Goal: Task Accomplishment & Management: Manage account settings

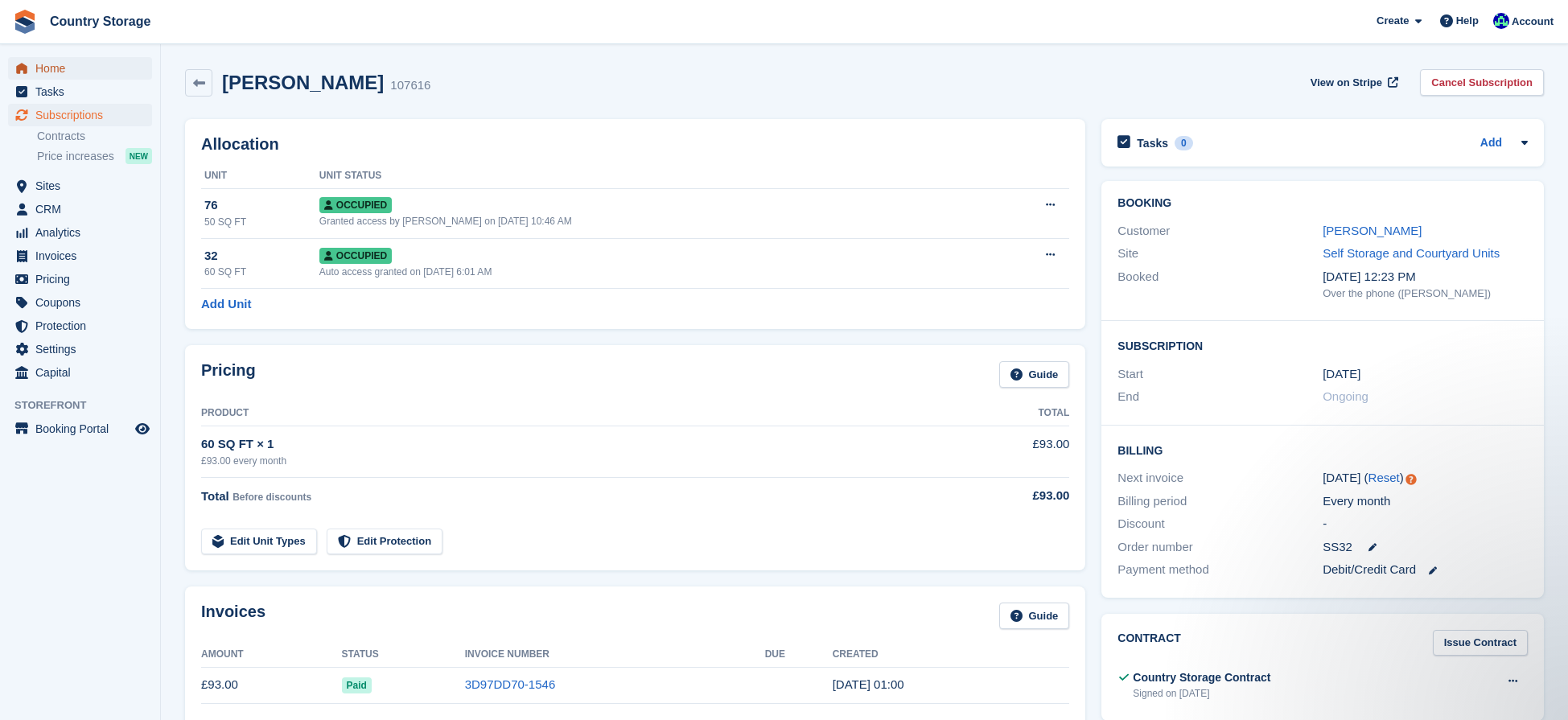
click at [39, 63] on span "Home" at bounding box center [83, 68] width 97 height 22
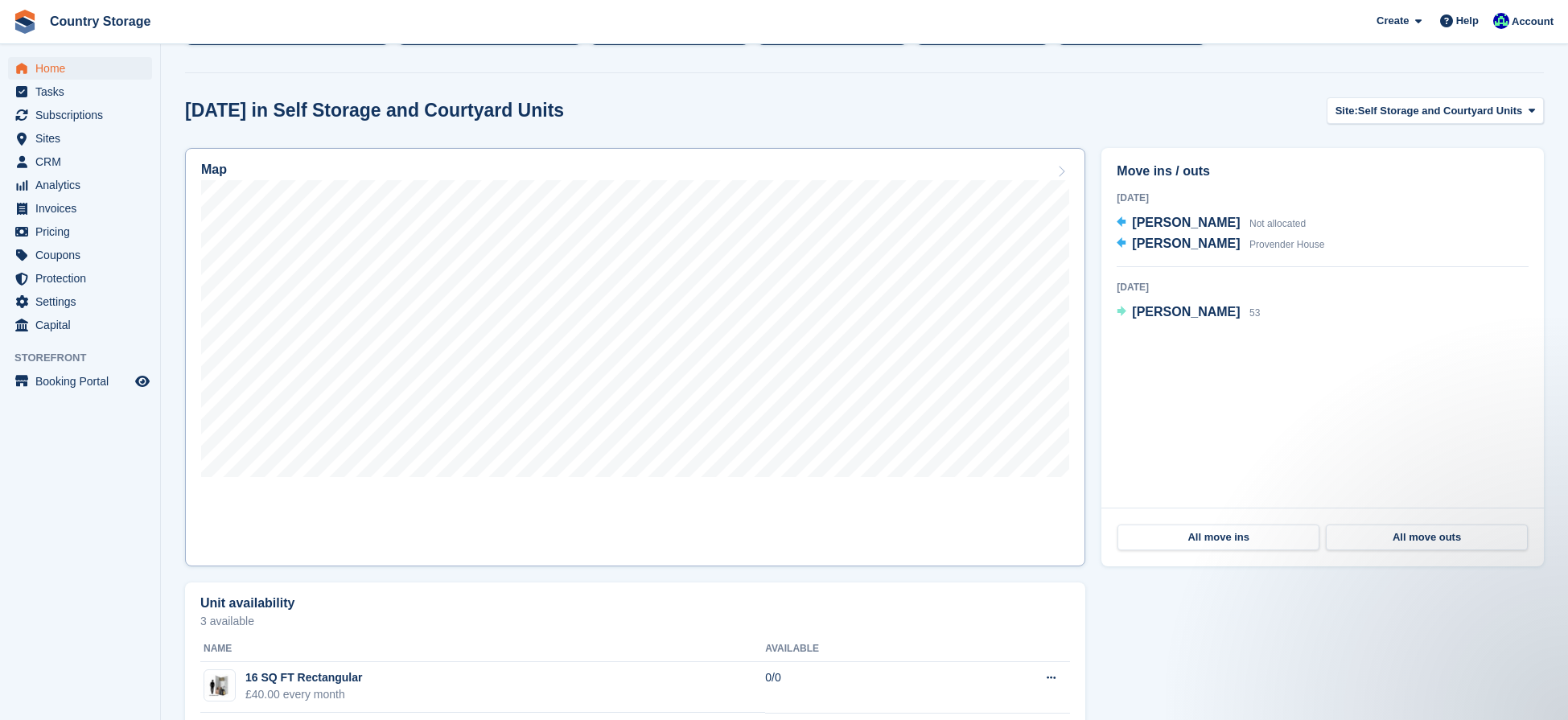
scroll to position [394, 0]
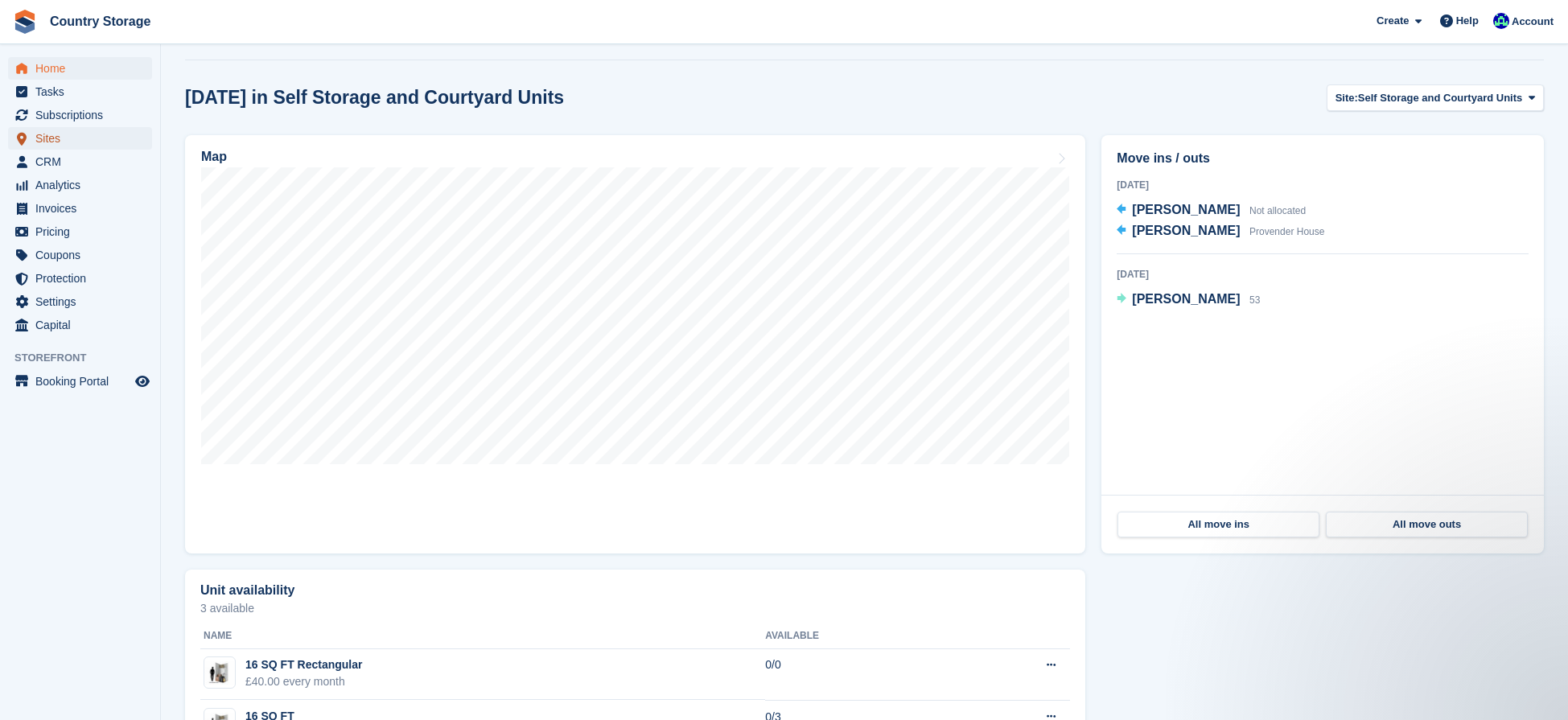
click at [33, 140] on link "Sites" at bounding box center [81, 139] width 144 height 22
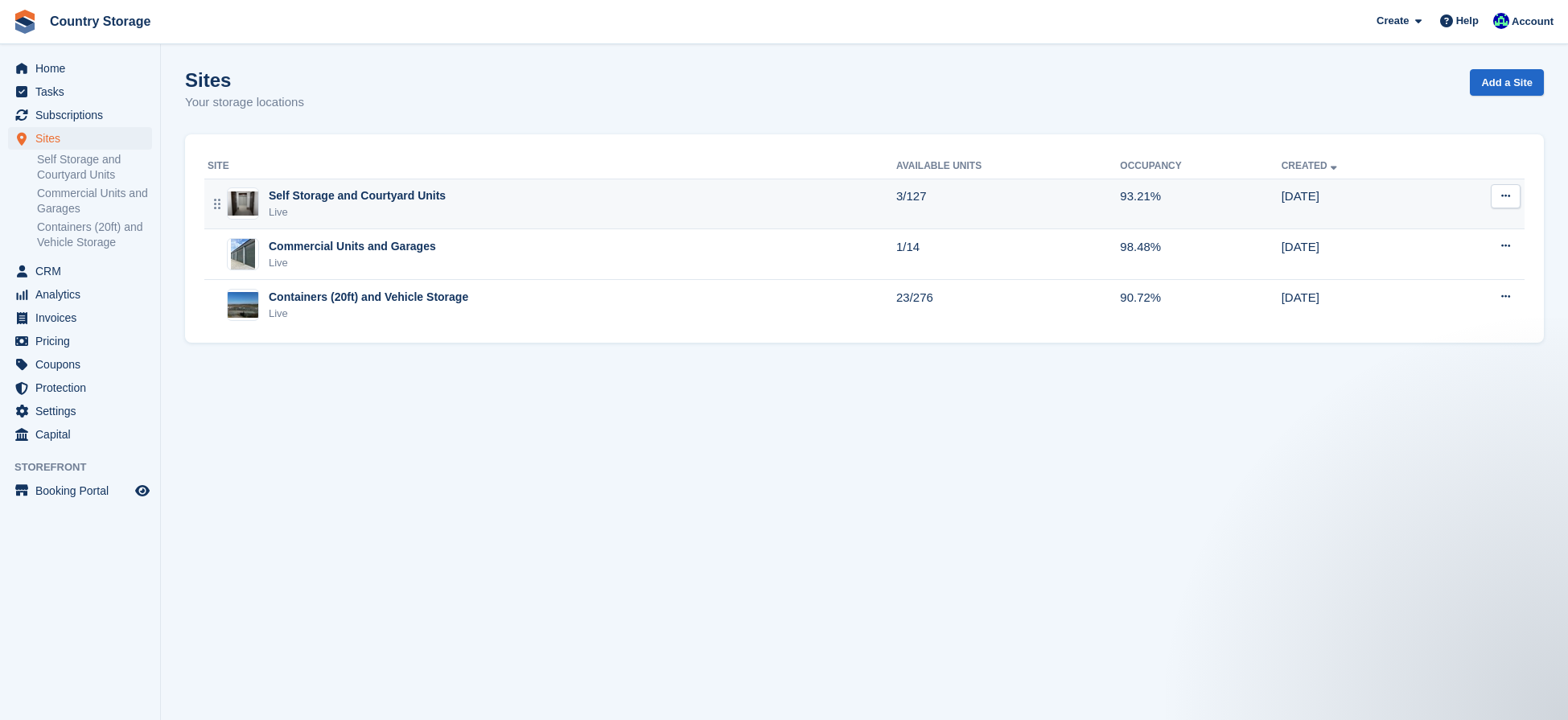
click at [348, 198] on div "Self Storage and Courtyard Units" at bounding box center [357, 196] width 177 height 17
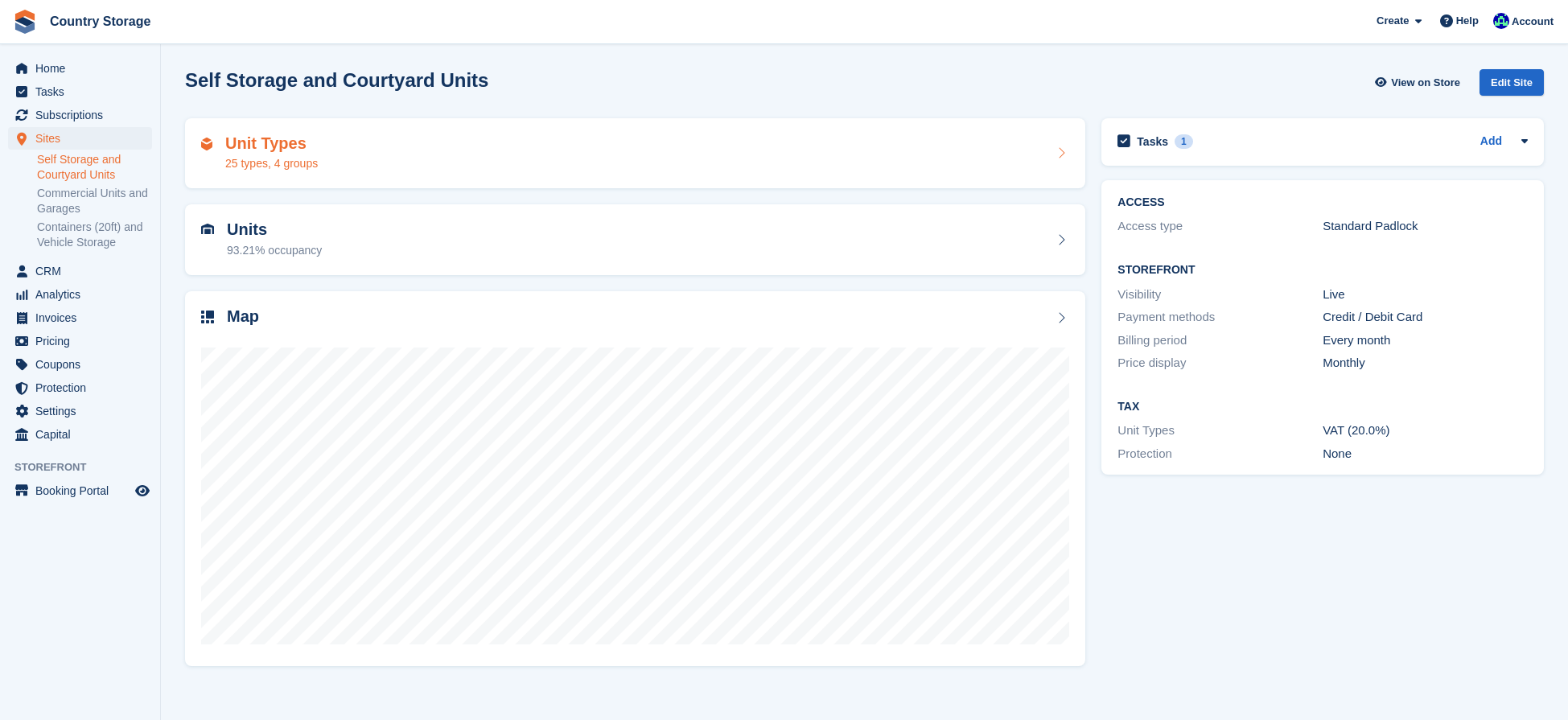
click at [373, 158] on div "Unit Types 25 types, 4 groups" at bounding box center [635, 153] width 868 height 38
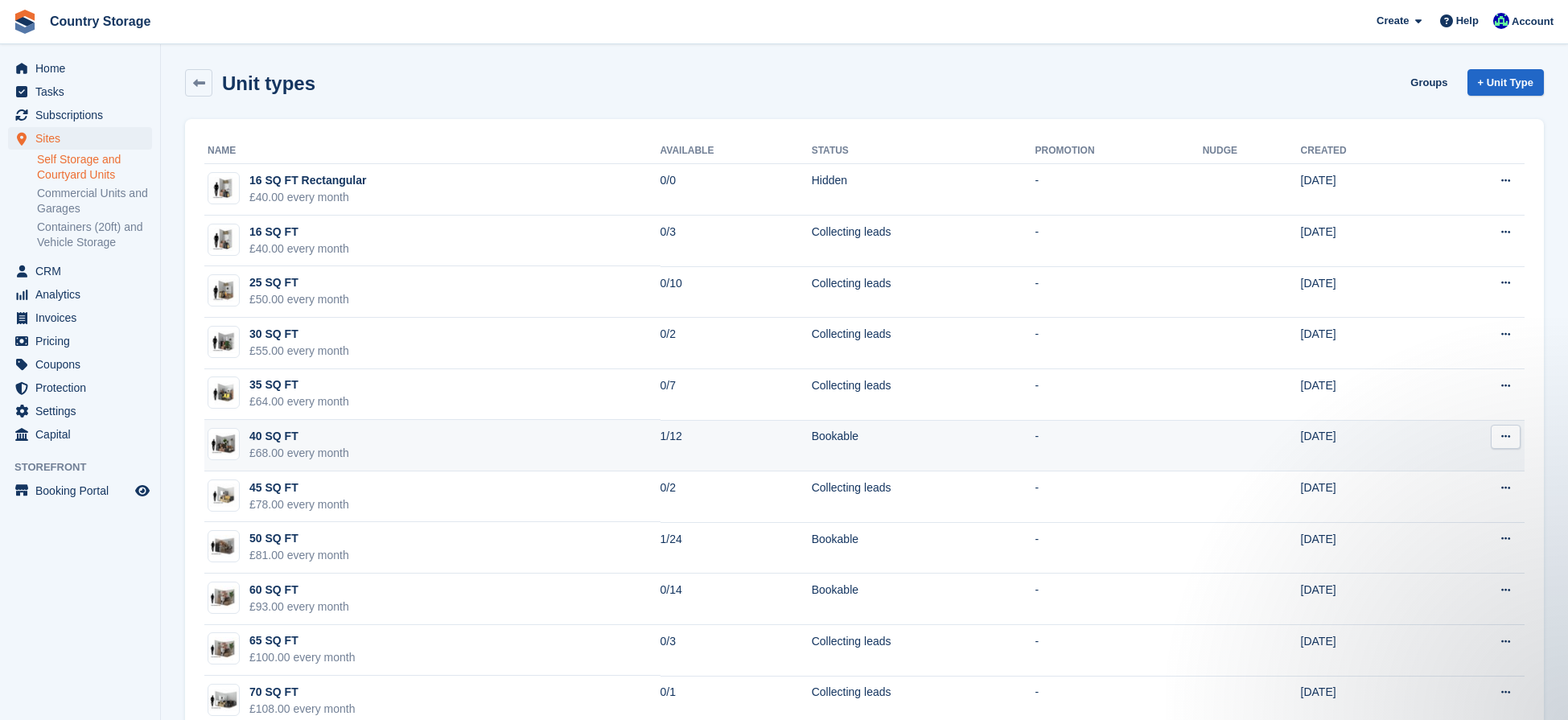
click at [275, 438] on div "40 SQ FT" at bounding box center [299, 437] width 99 height 17
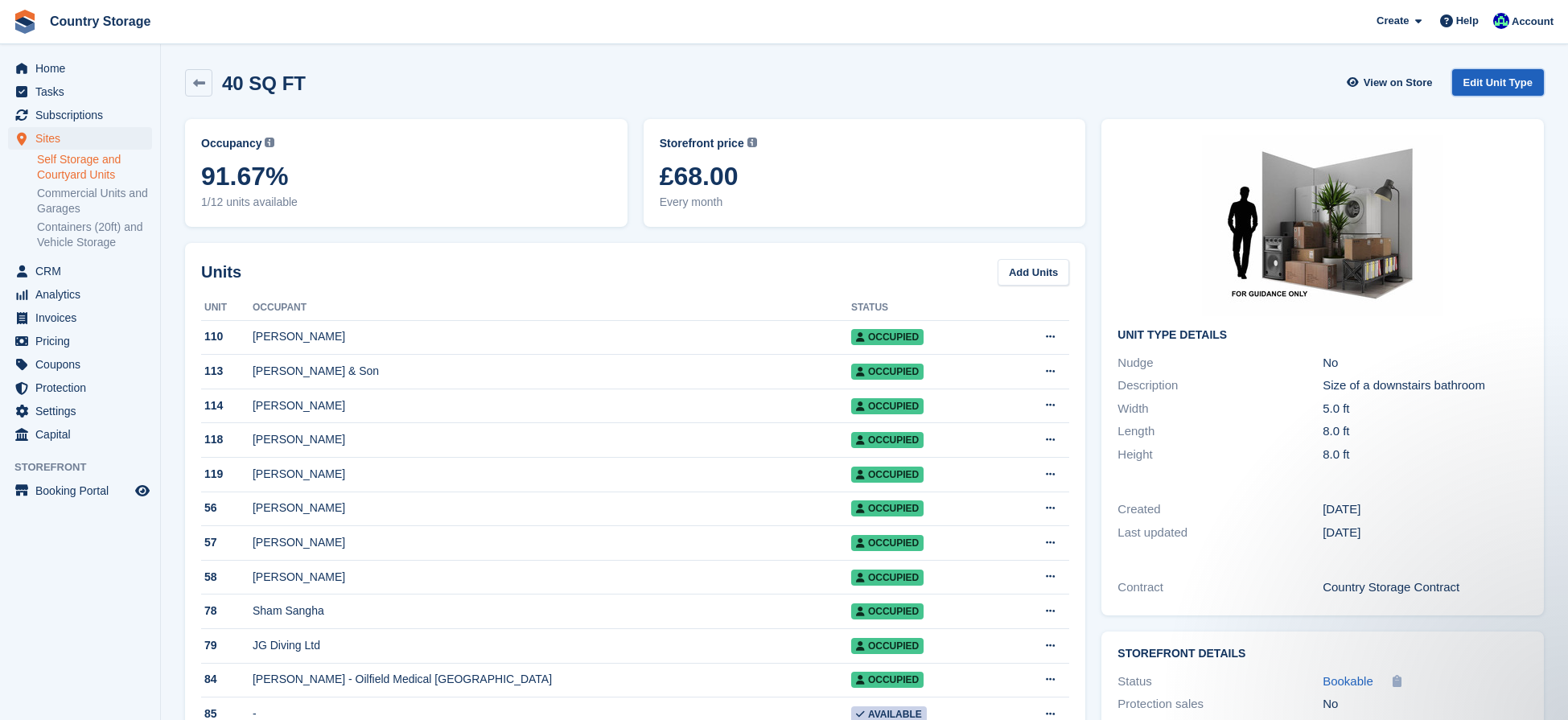
click at [1472, 84] on link "Edit Unit Type" at bounding box center [1498, 82] width 92 height 26
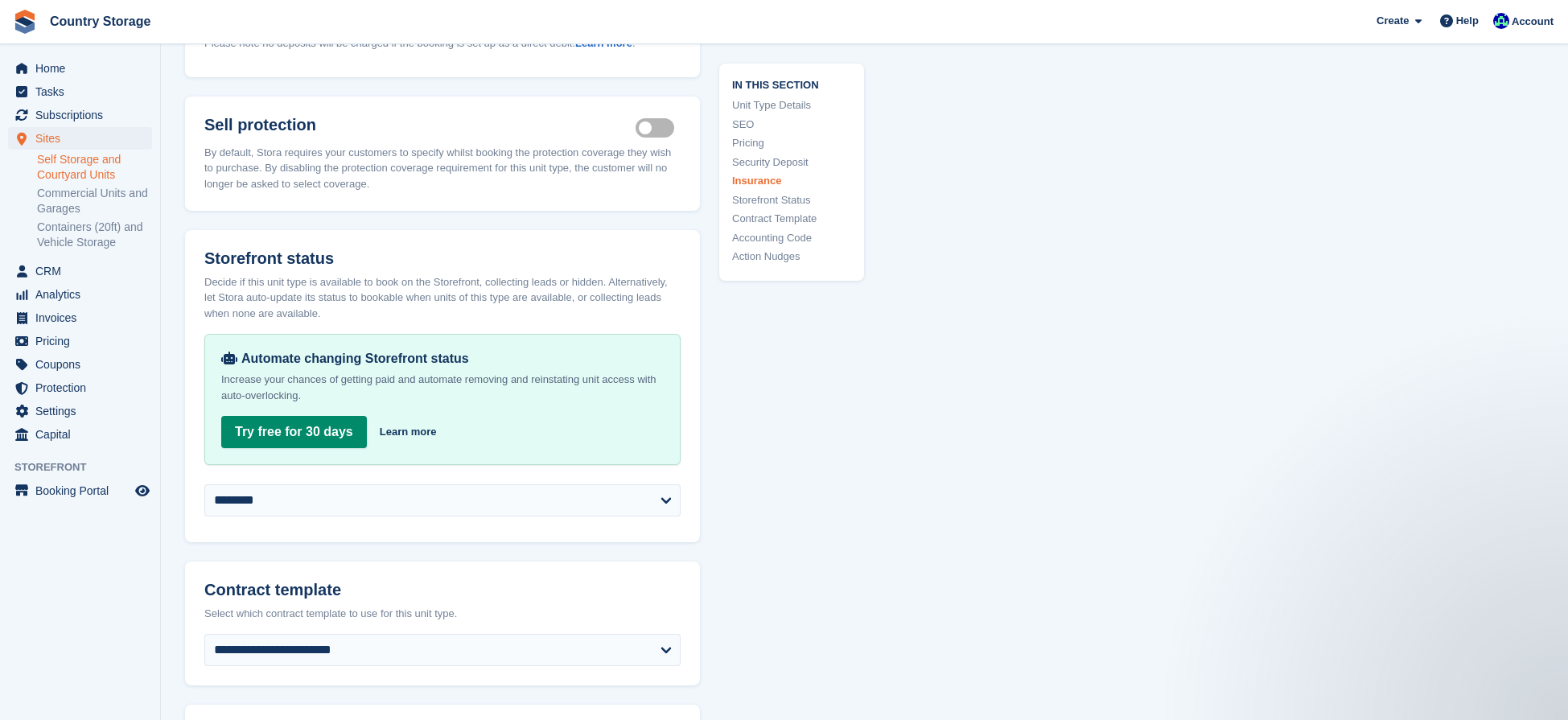
scroll to position [2228, 0]
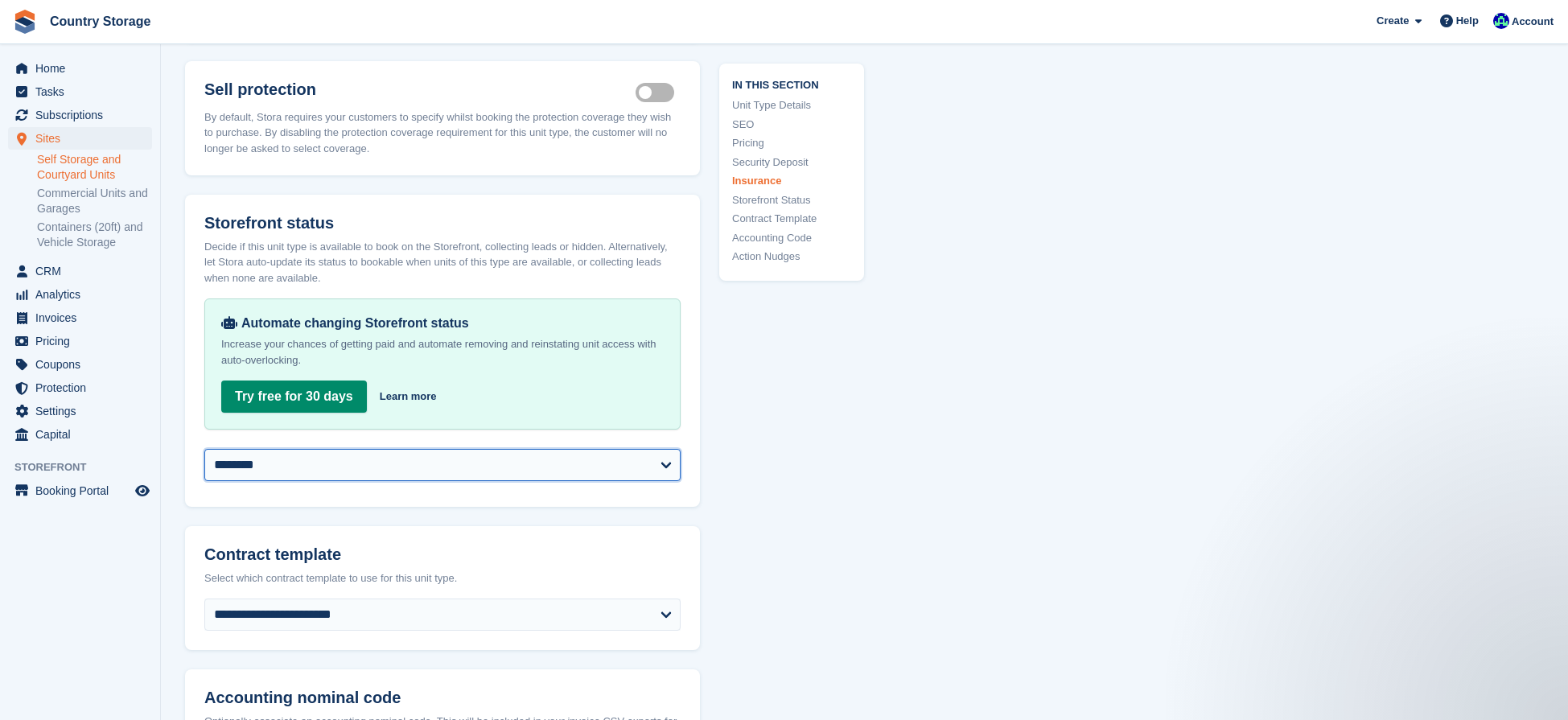
click at [344, 481] on select "**********" at bounding box center [442, 465] width 476 height 32
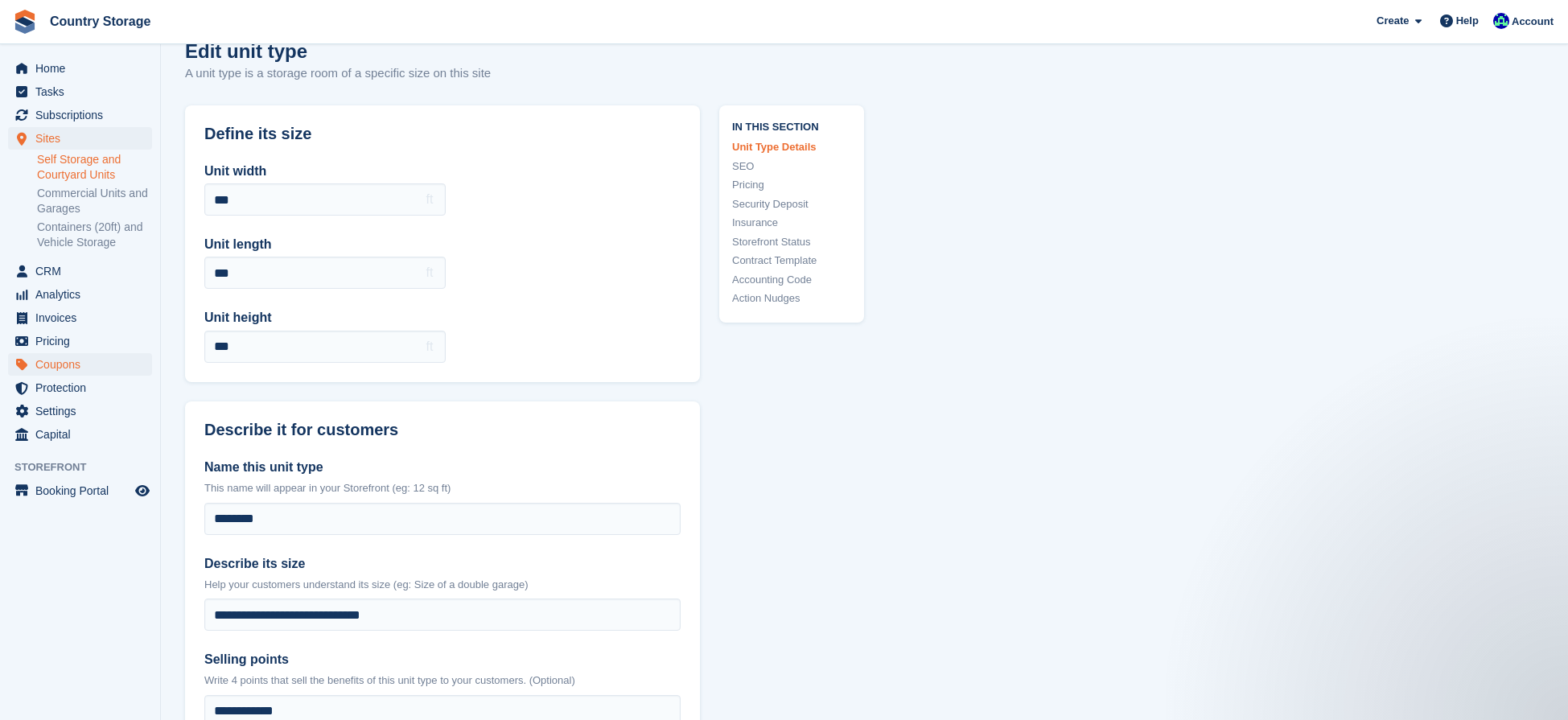
scroll to position [0, 0]
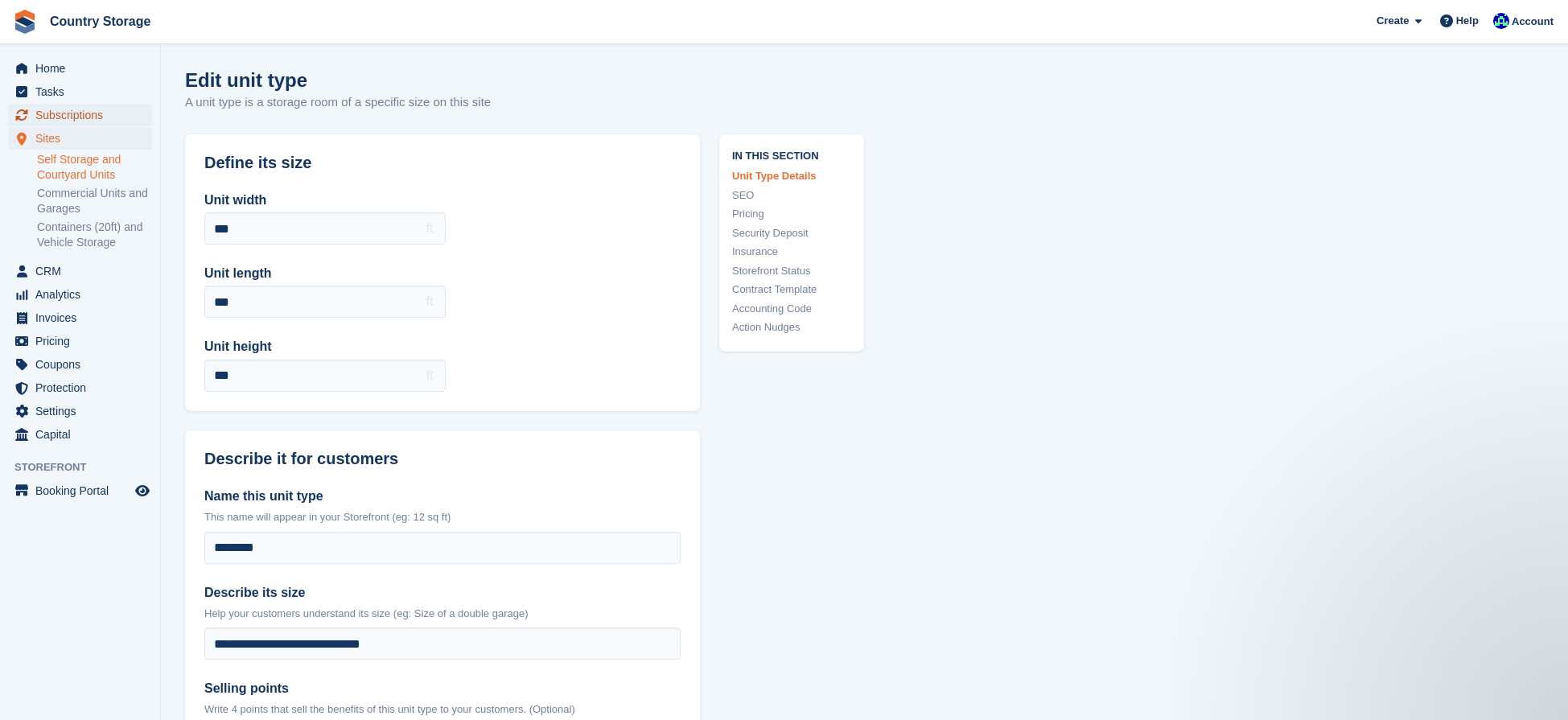
click at [38, 119] on span "Subscriptions" at bounding box center [83, 115] width 97 height 22
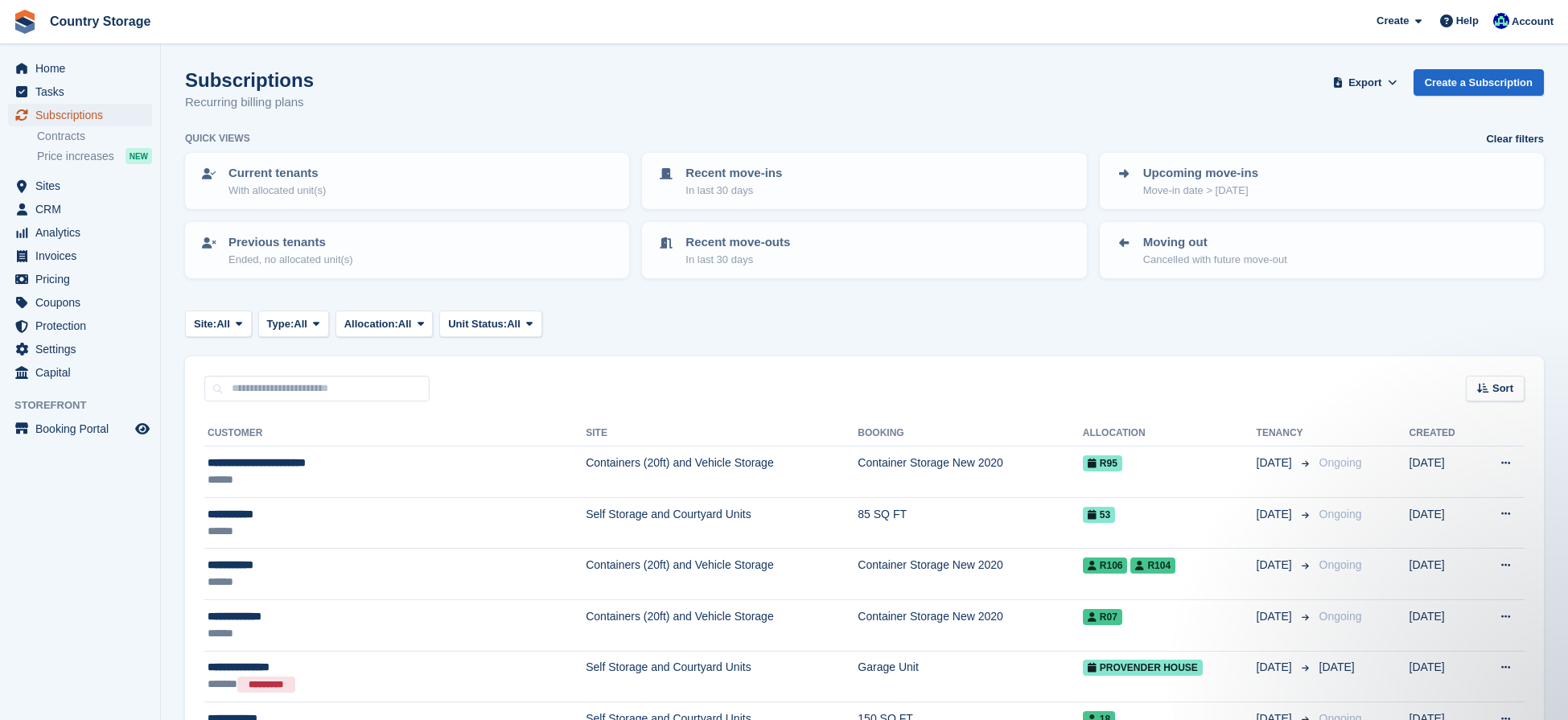
click at [60, 116] on span "Subscriptions" at bounding box center [83, 115] width 97 height 22
click at [52, 204] on span "CRM" at bounding box center [83, 209] width 97 height 22
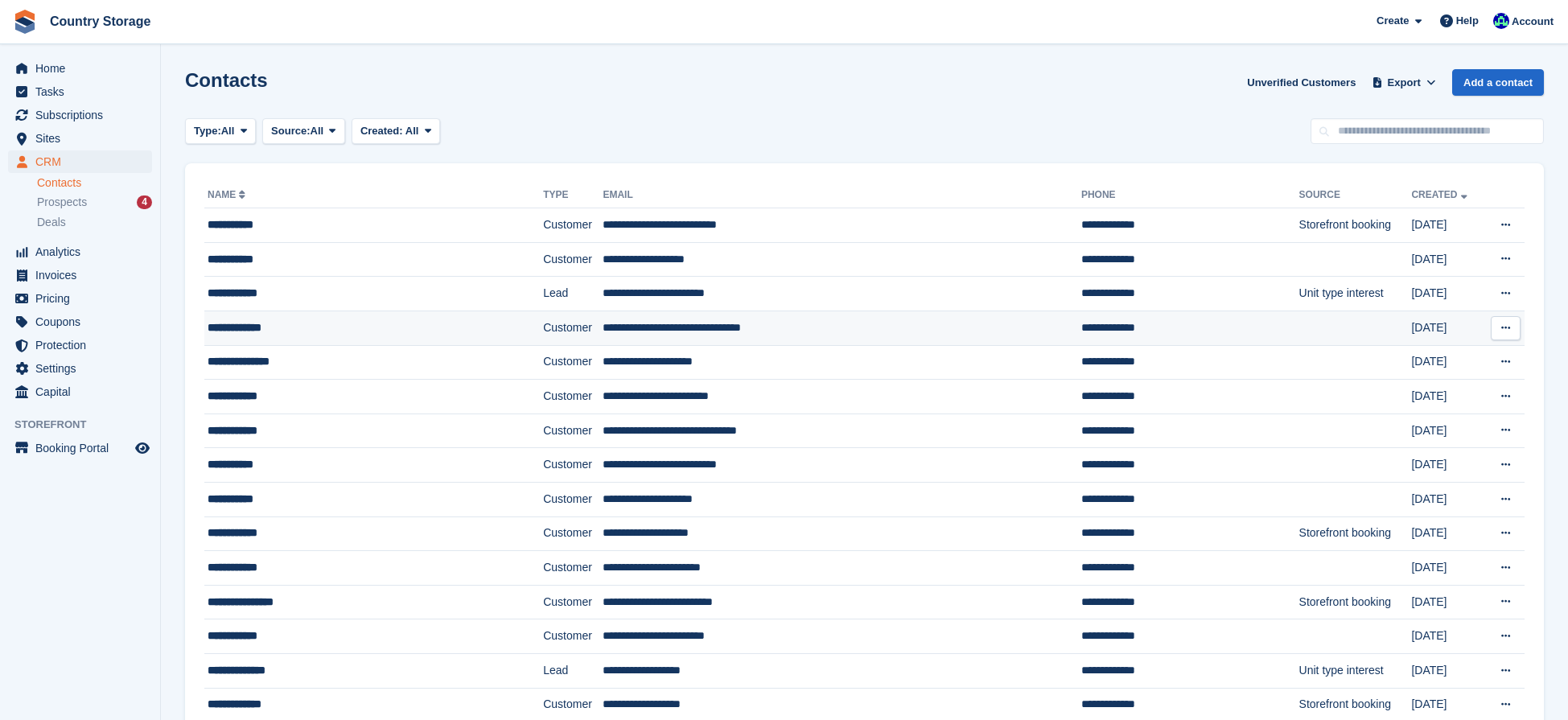
click at [244, 333] on div "**********" at bounding box center [344, 328] width 275 height 17
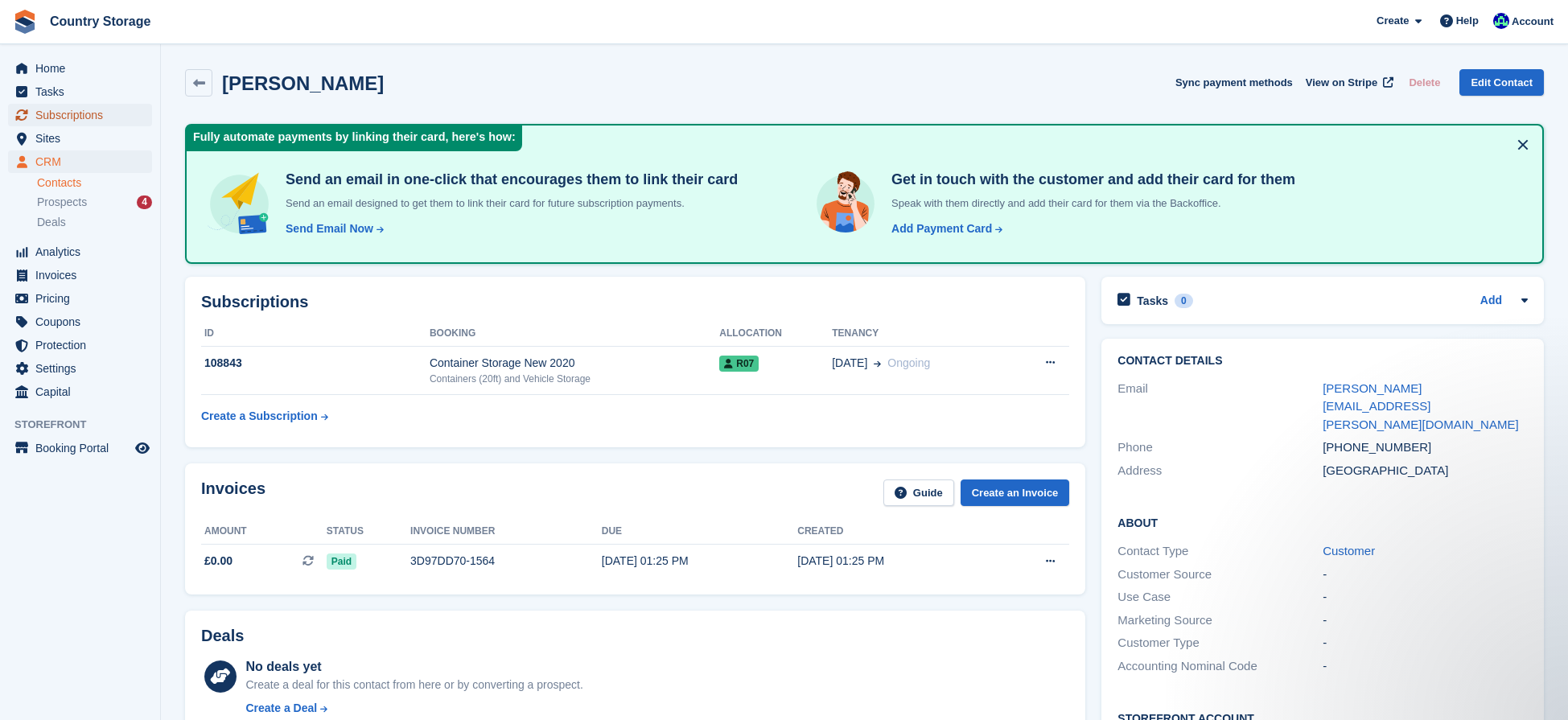
click at [30, 116] on span "menu" at bounding box center [22, 114] width 20 height 20
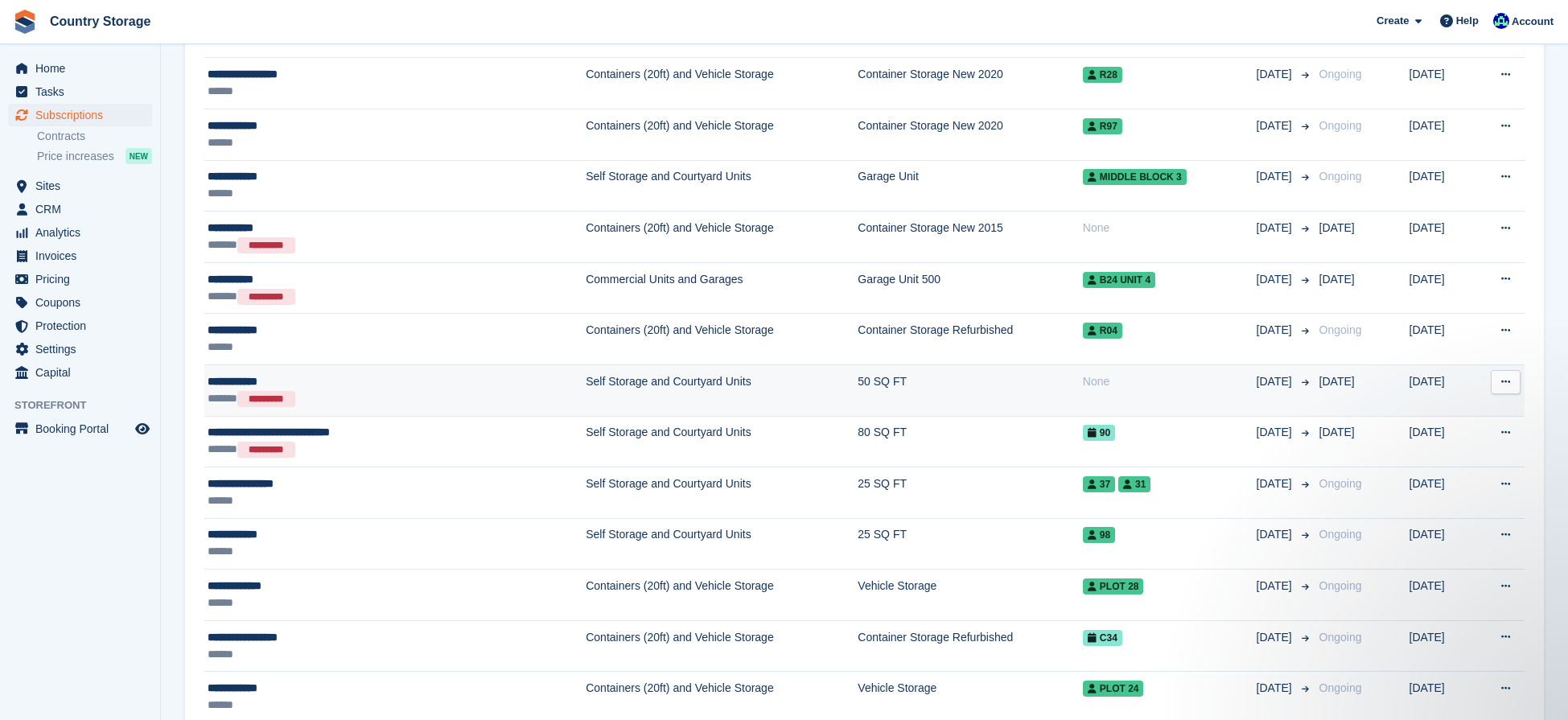
scroll to position [761, 0]
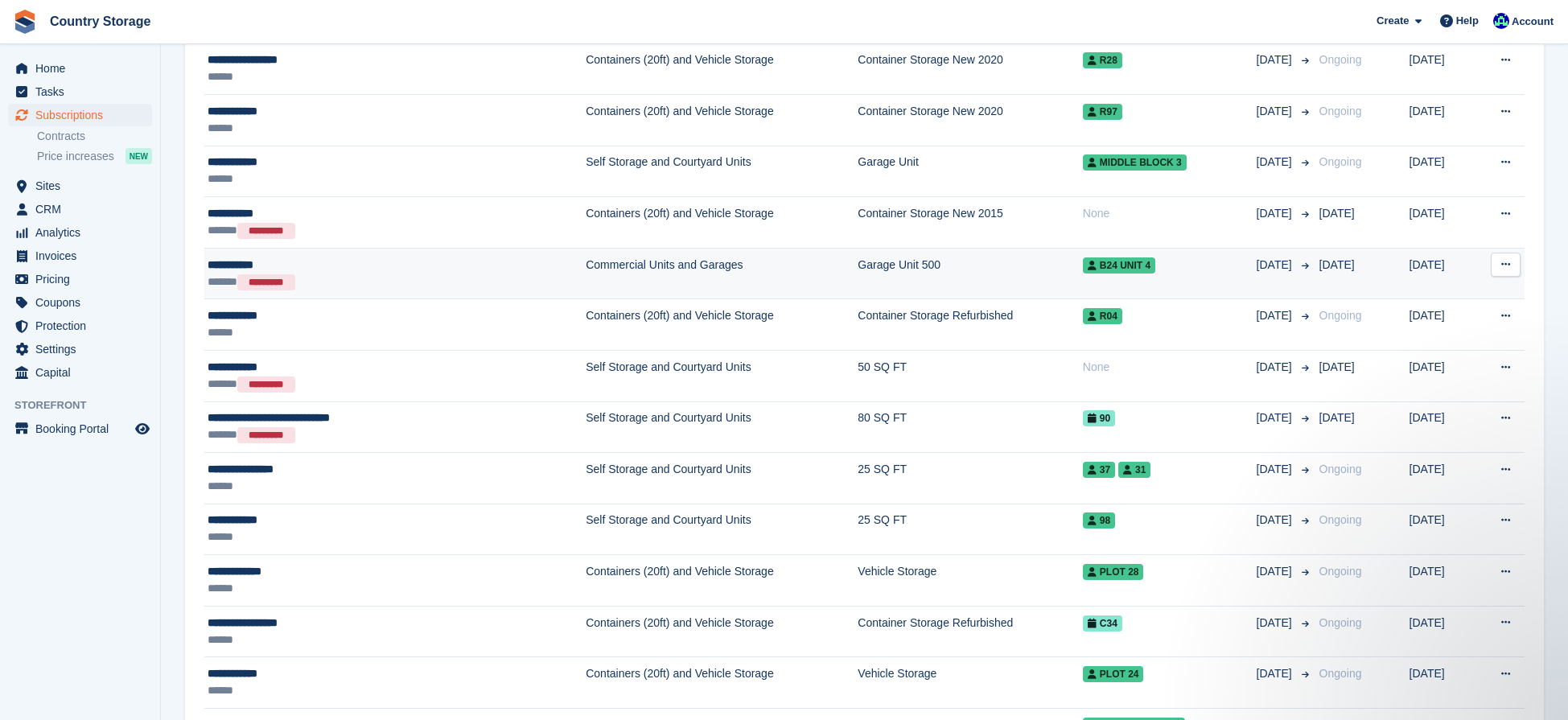
click at [275, 261] on div "**********" at bounding box center [337, 265] width 261 height 17
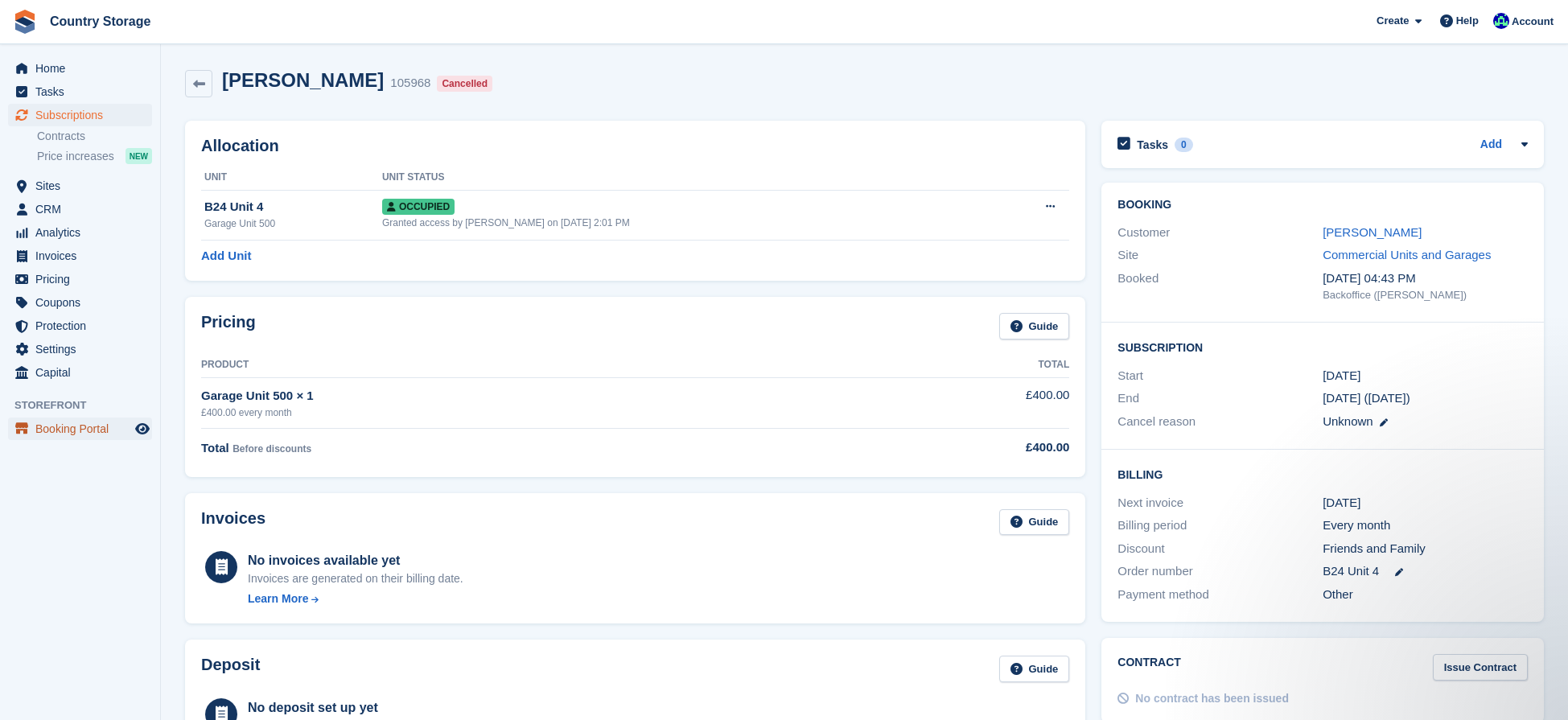
click at [54, 429] on span "Booking Portal" at bounding box center [83, 428] width 97 height 22
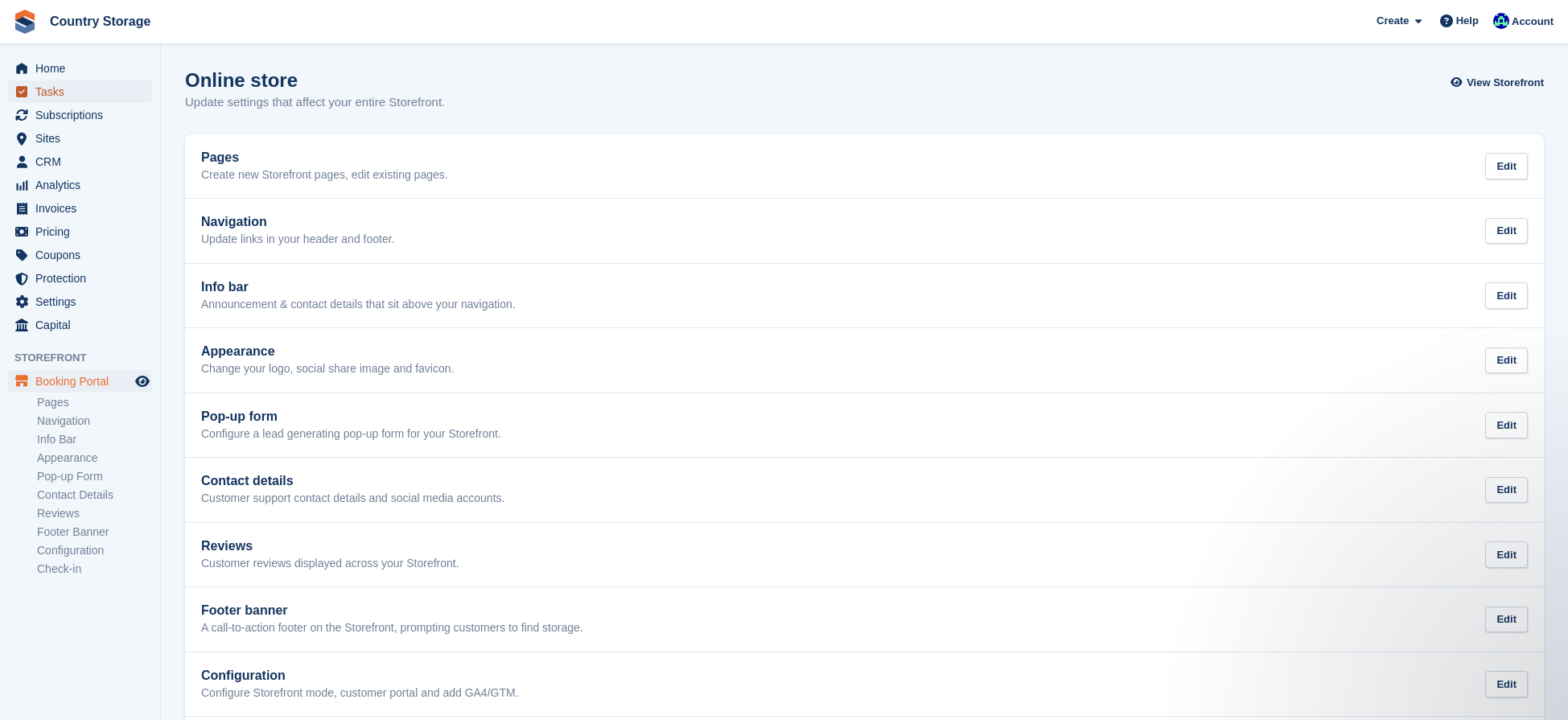
click at [49, 94] on span "Tasks" at bounding box center [83, 92] width 97 height 22
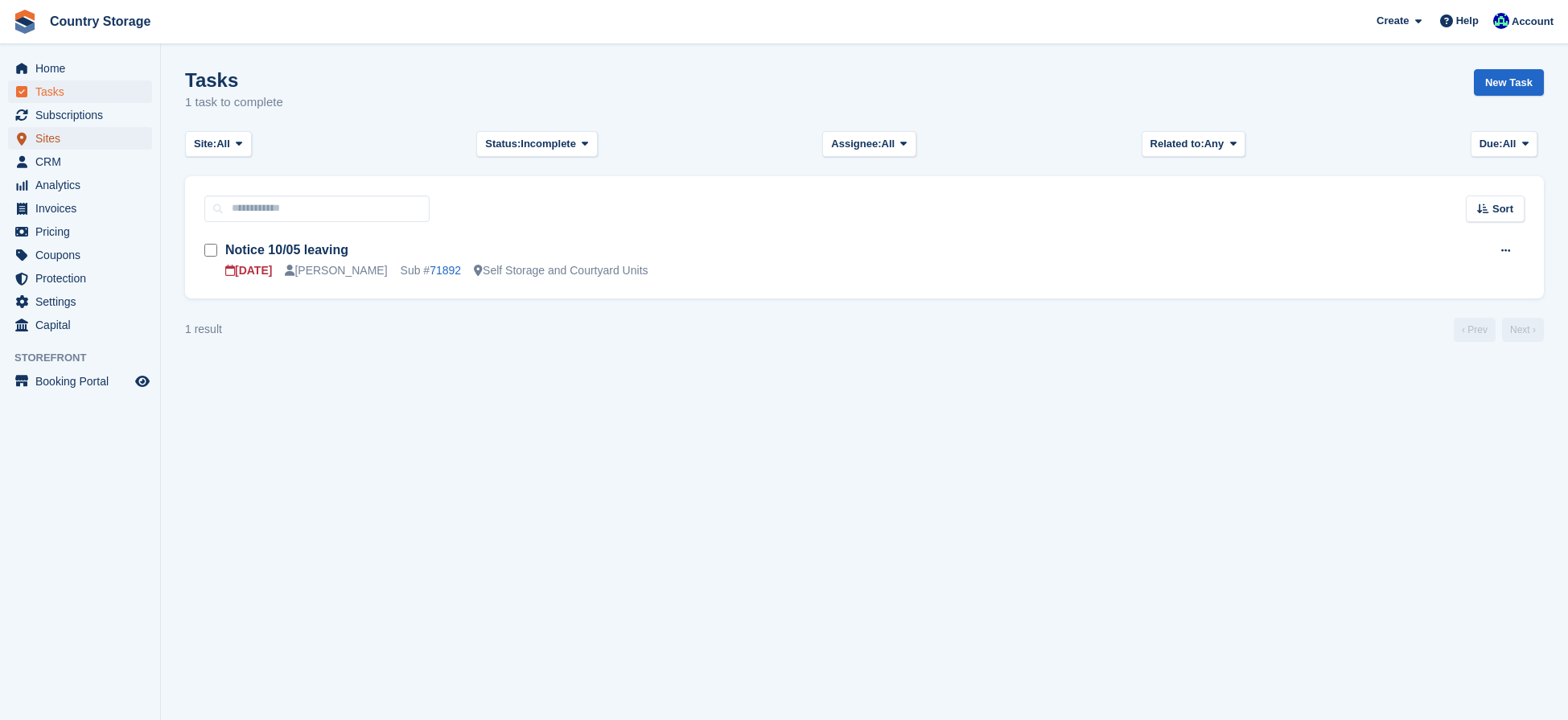
click at [47, 136] on span "Sites" at bounding box center [83, 139] width 97 height 22
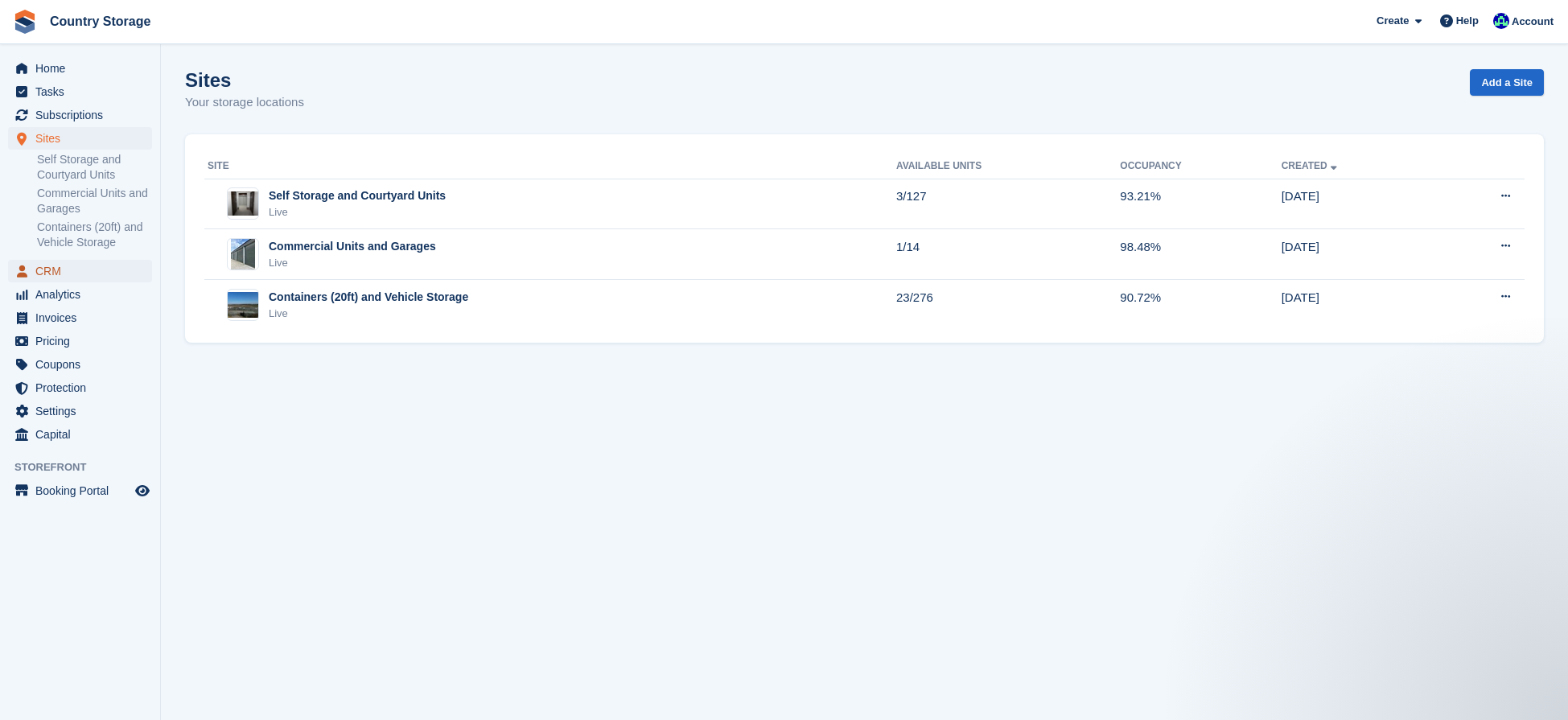
click at [54, 270] on span "CRM" at bounding box center [83, 271] width 97 height 22
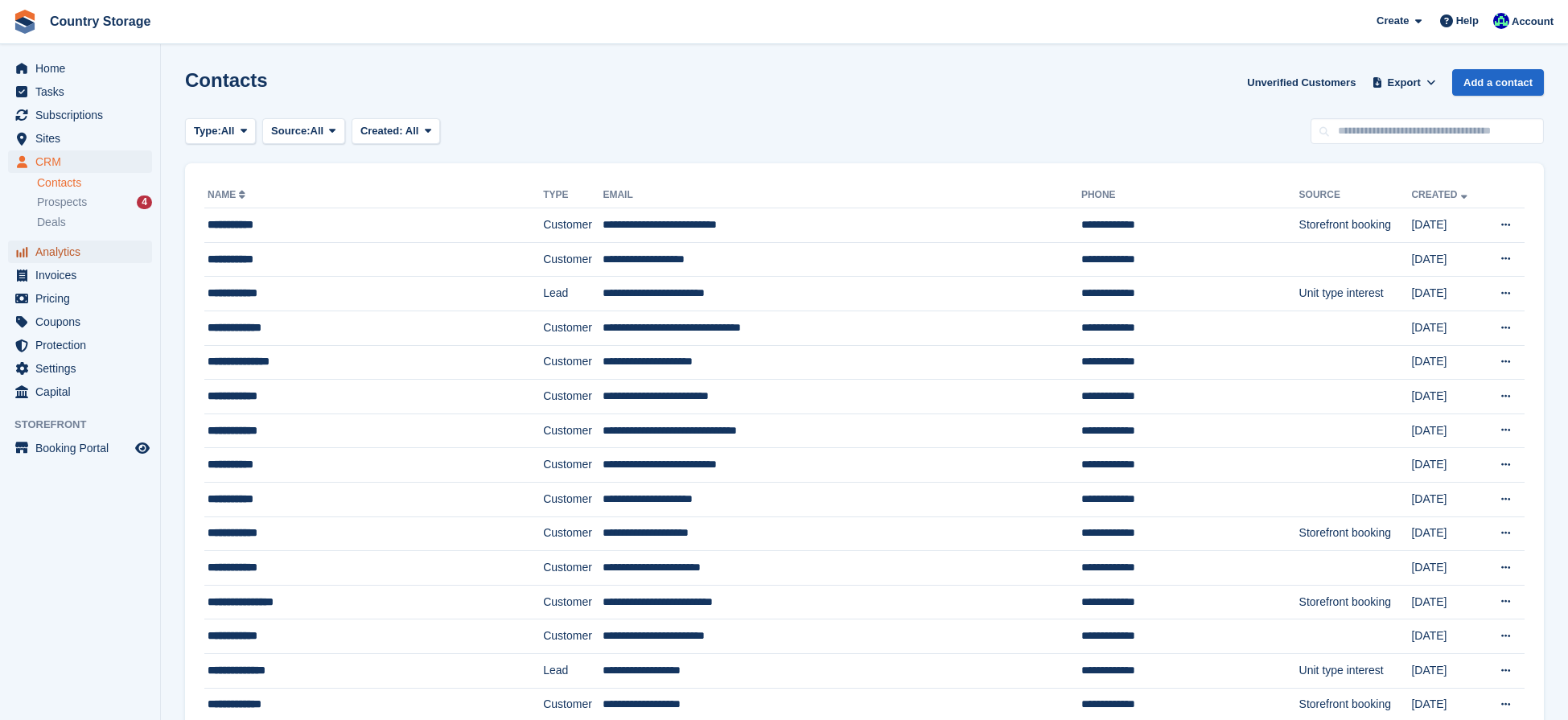
click at [54, 252] on span "Analytics" at bounding box center [83, 252] width 97 height 22
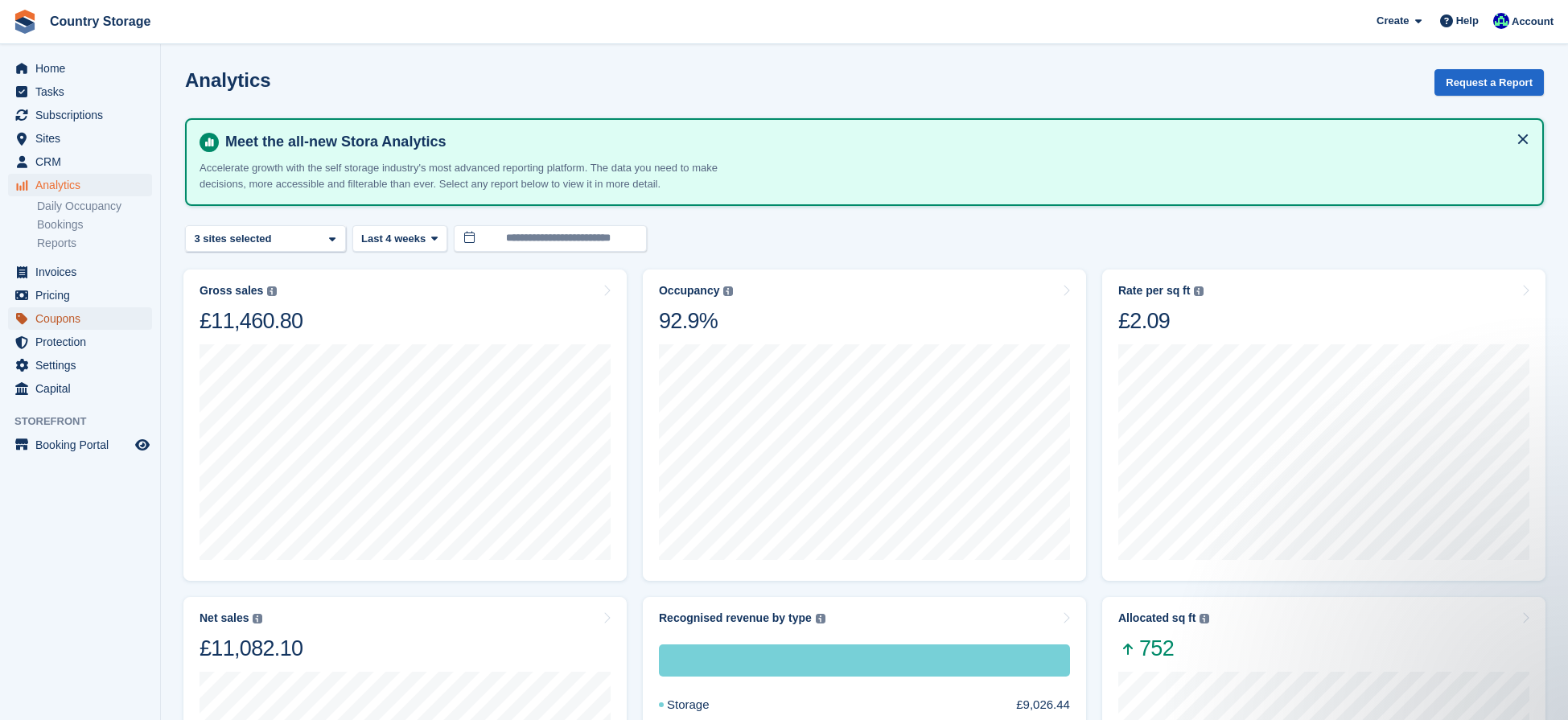
click at [48, 323] on span "Coupons" at bounding box center [83, 319] width 97 height 22
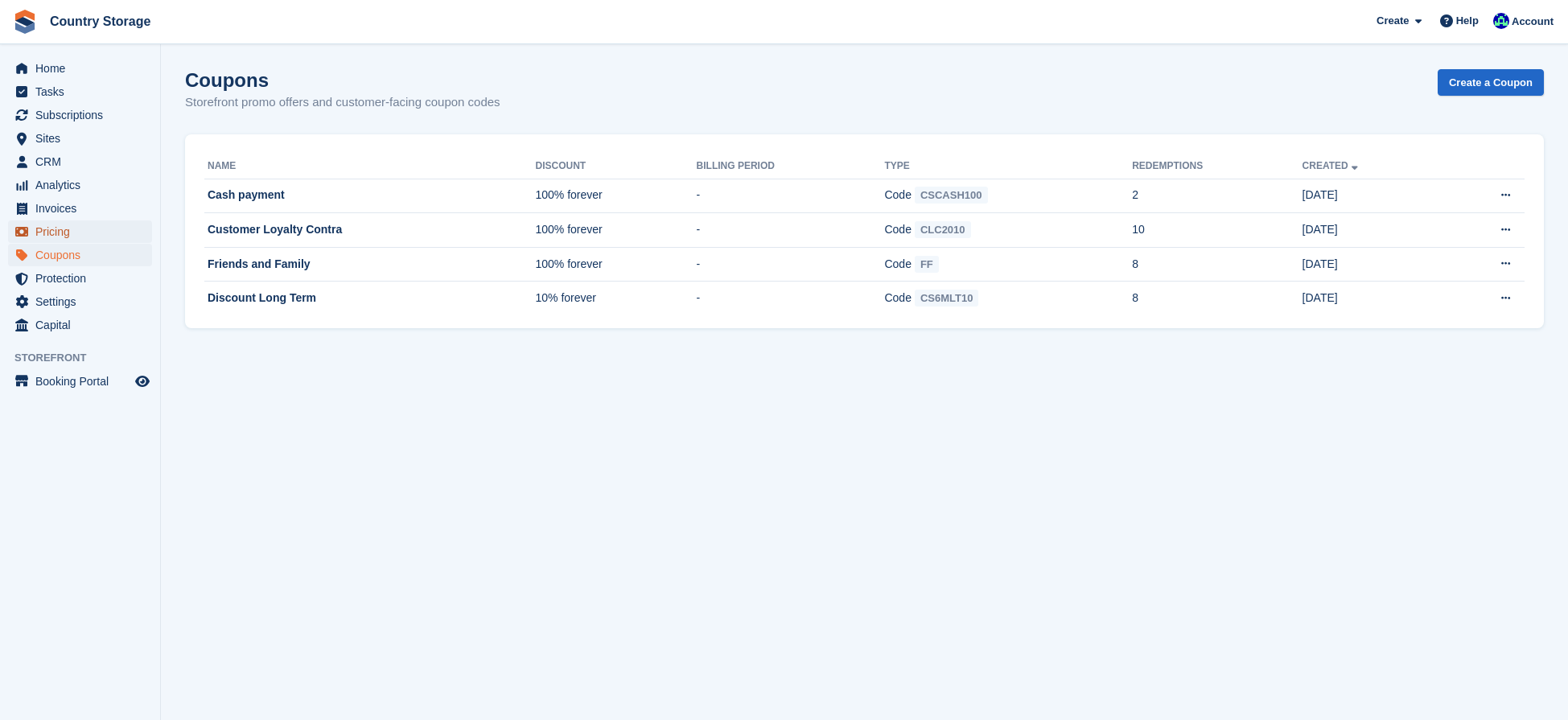
click at [57, 240] on span "Pricing" at bounding box center [83, 232] width 97 height 22
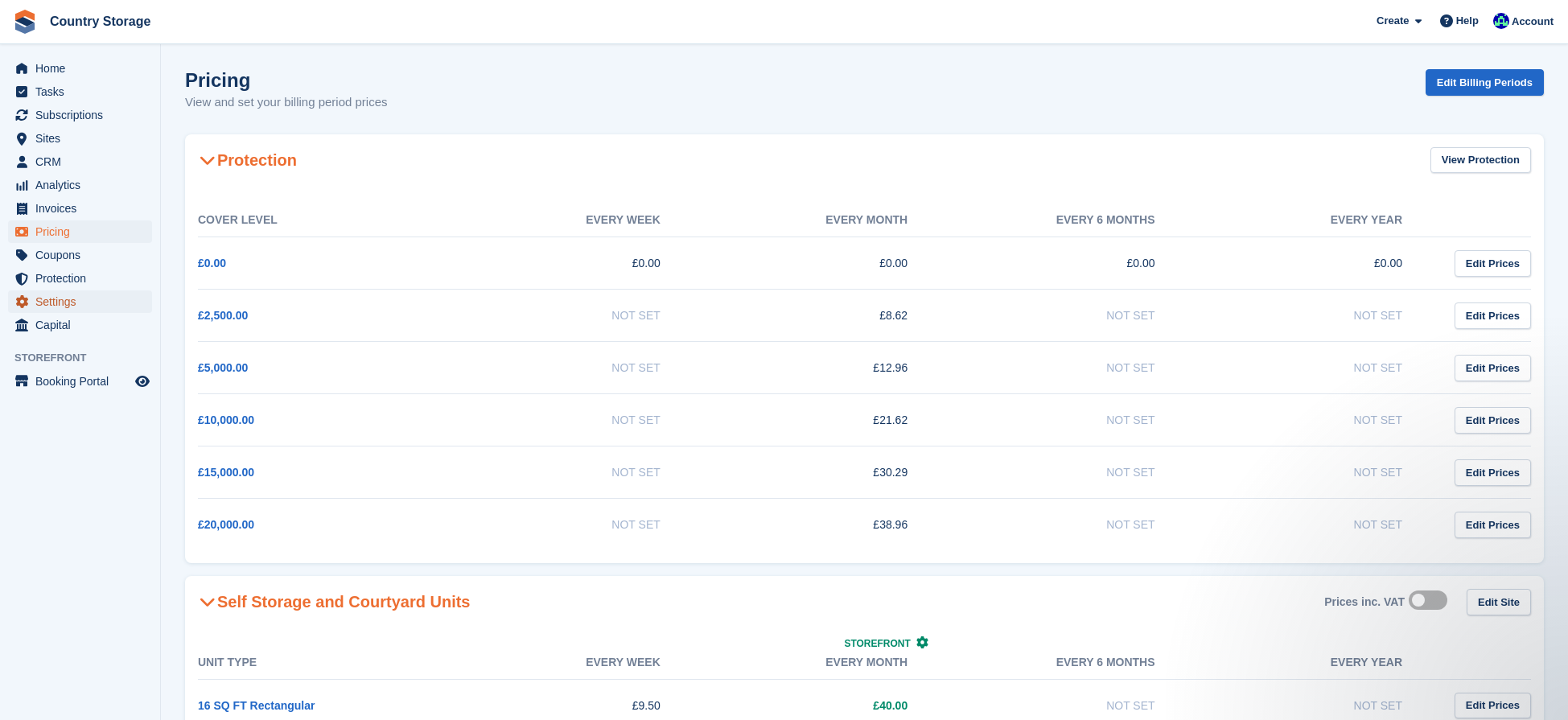
click at [60, 302] on span "Settings" at bounding box center [83, 302] width 97 height 22
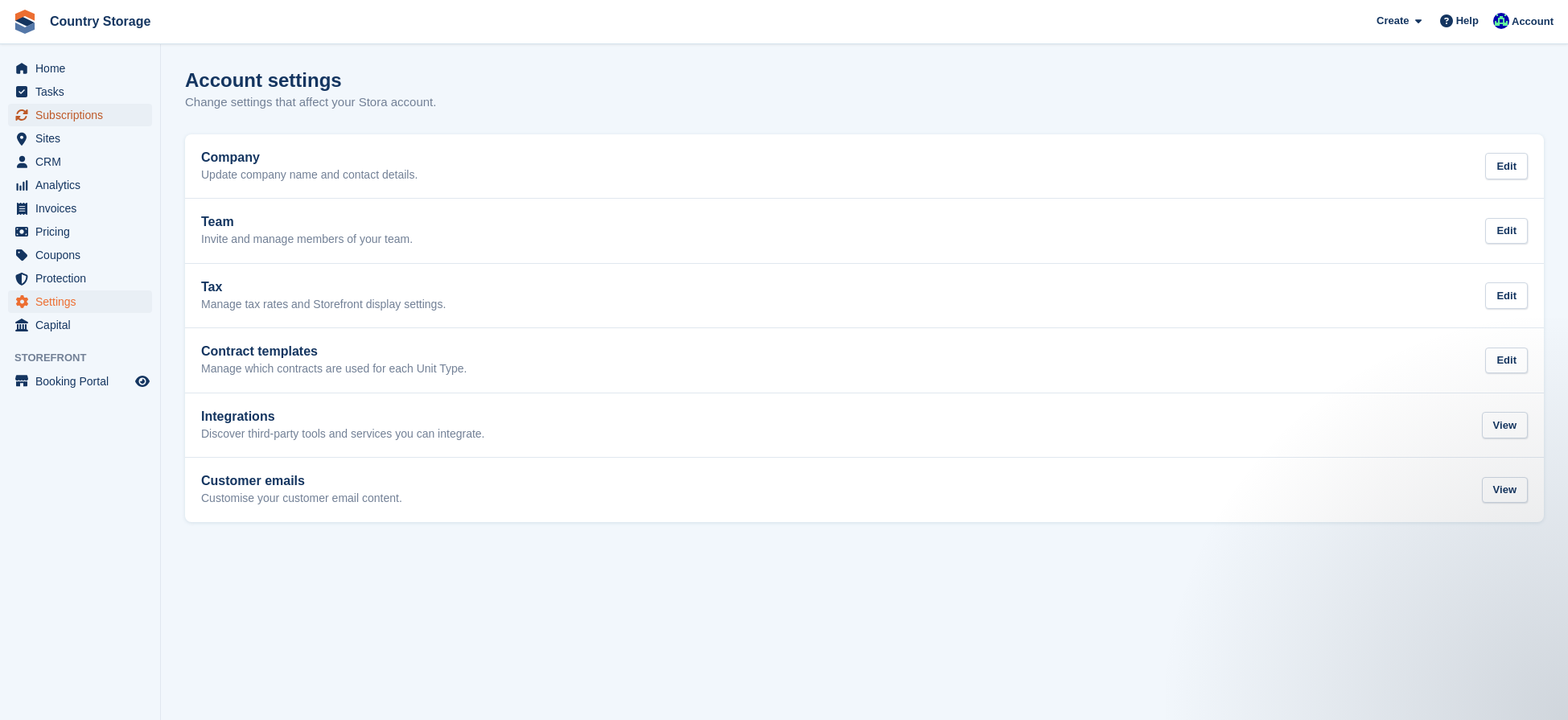
click at [60, 116] on span "Subscriptions" at bounding box center [83, 115] width 97 height 22
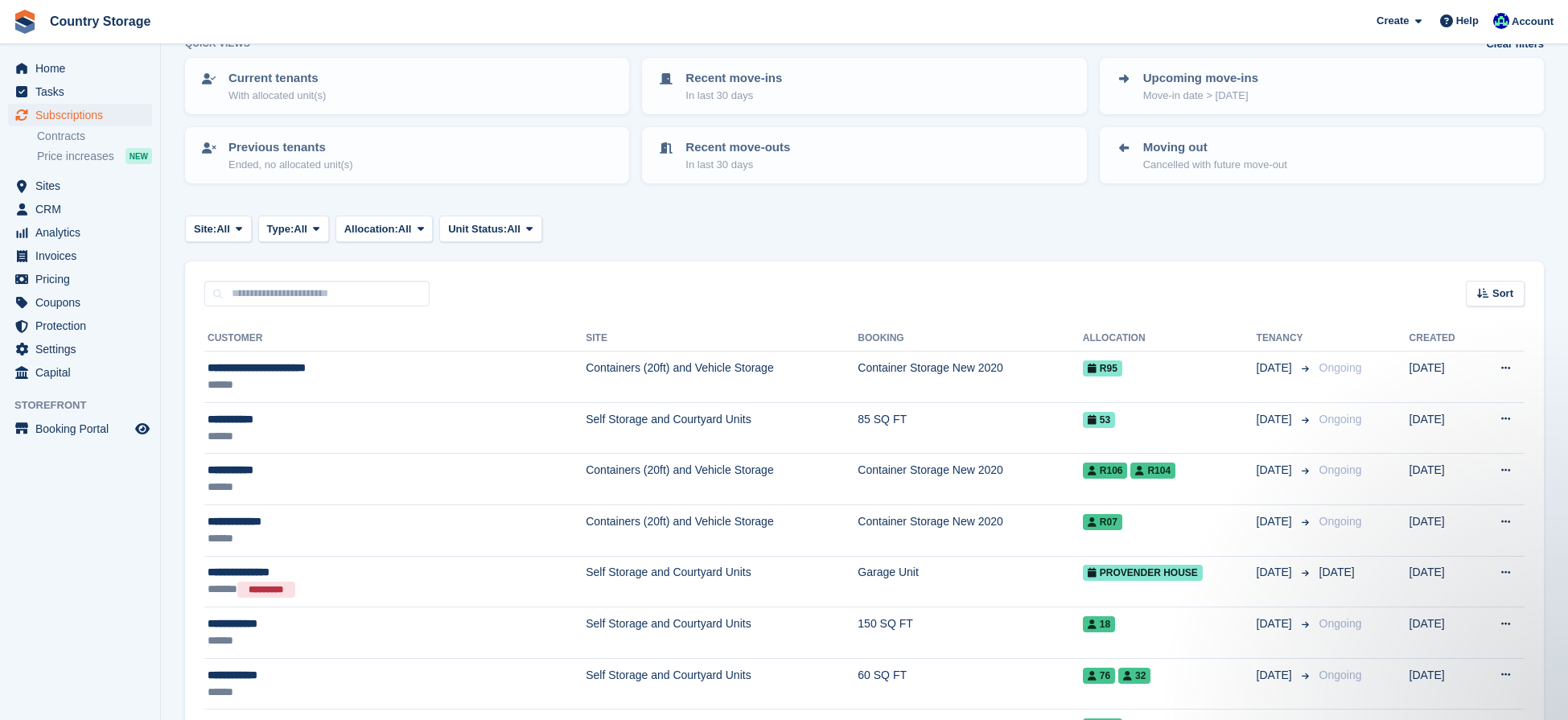
scroll to position [98, 0]
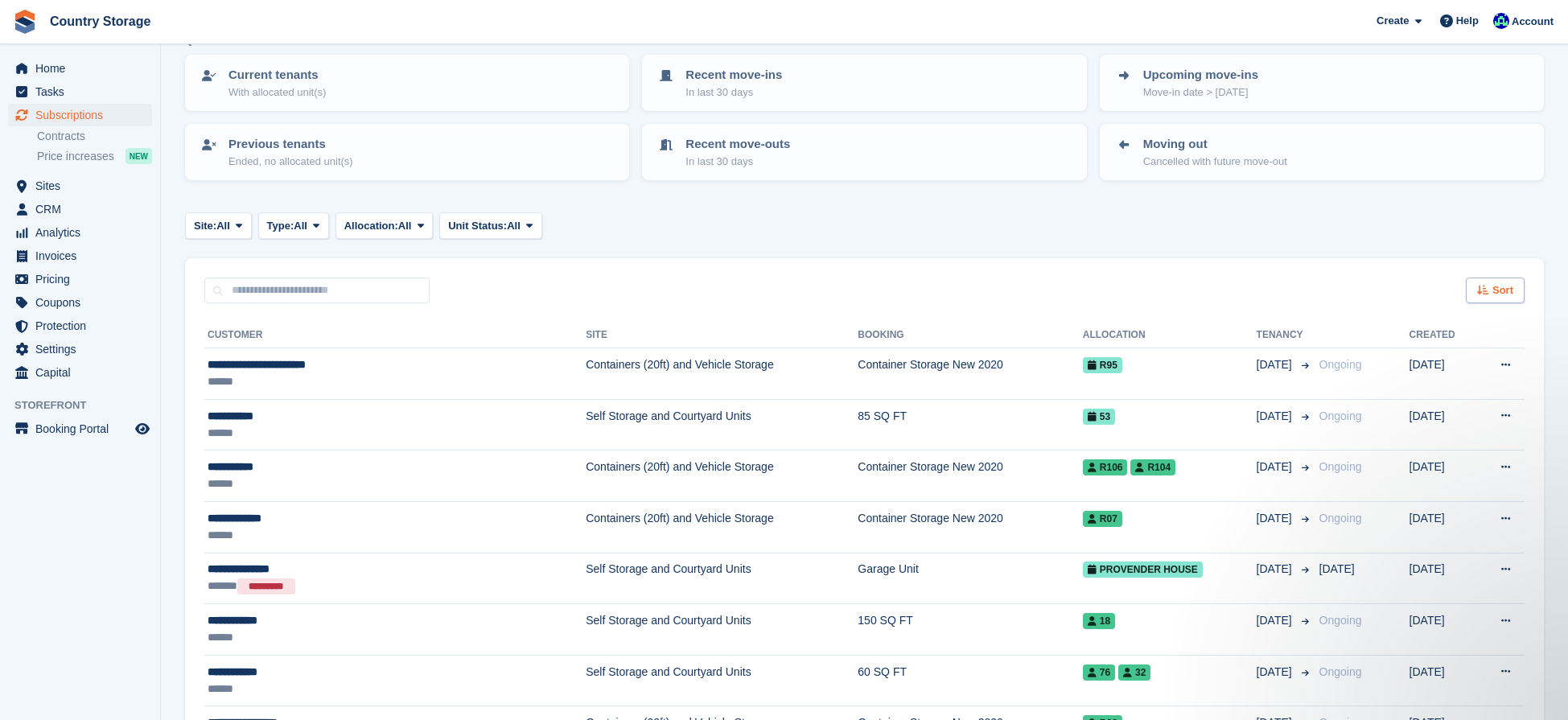
click at [1496, 294] on span "Sort" at bounding box center [1502, 290] width 21 height 16
click at [1306, 291] on div "Sort Sort by Customer name Date created Move in date Move out date Created (old…" at bounding box center [864, 281] width 1359 height 46
click at [384, 99] on link "Current tenants With allocated unit(s)" at bounding box center [407, 82] width 441 height 53
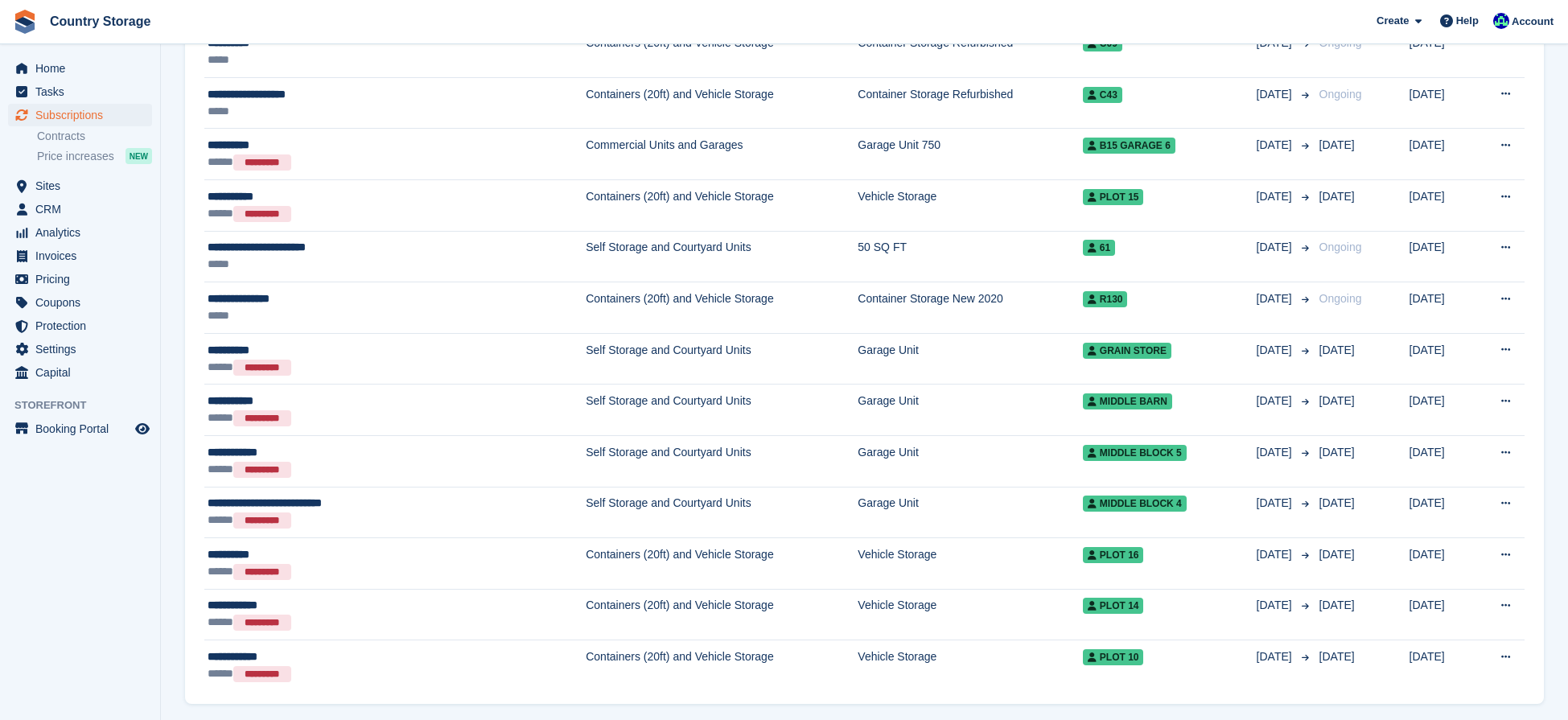
scroll to position [2365, 0]
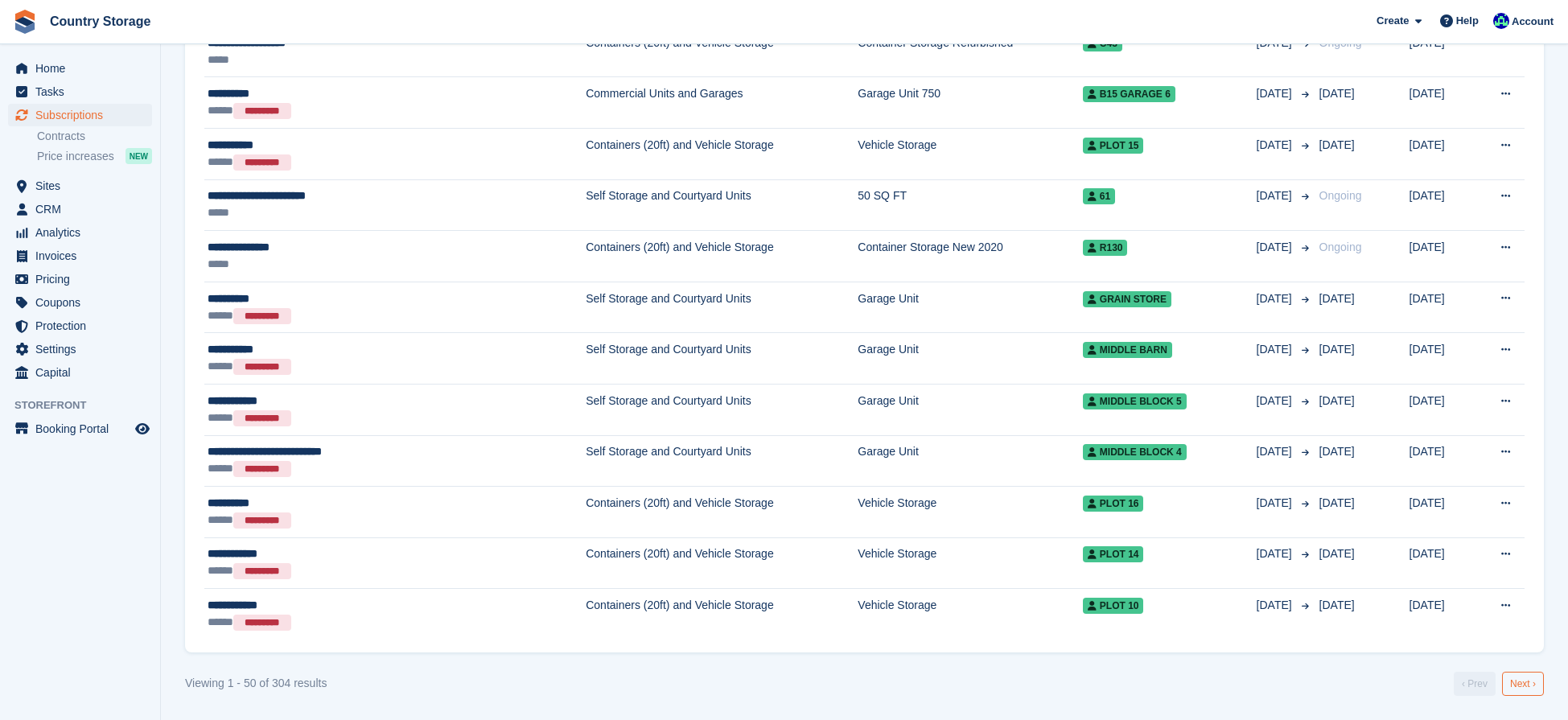
click at [1510, 679] on link "Next ›" at bounding box center [1523, 684] width 42 height 24
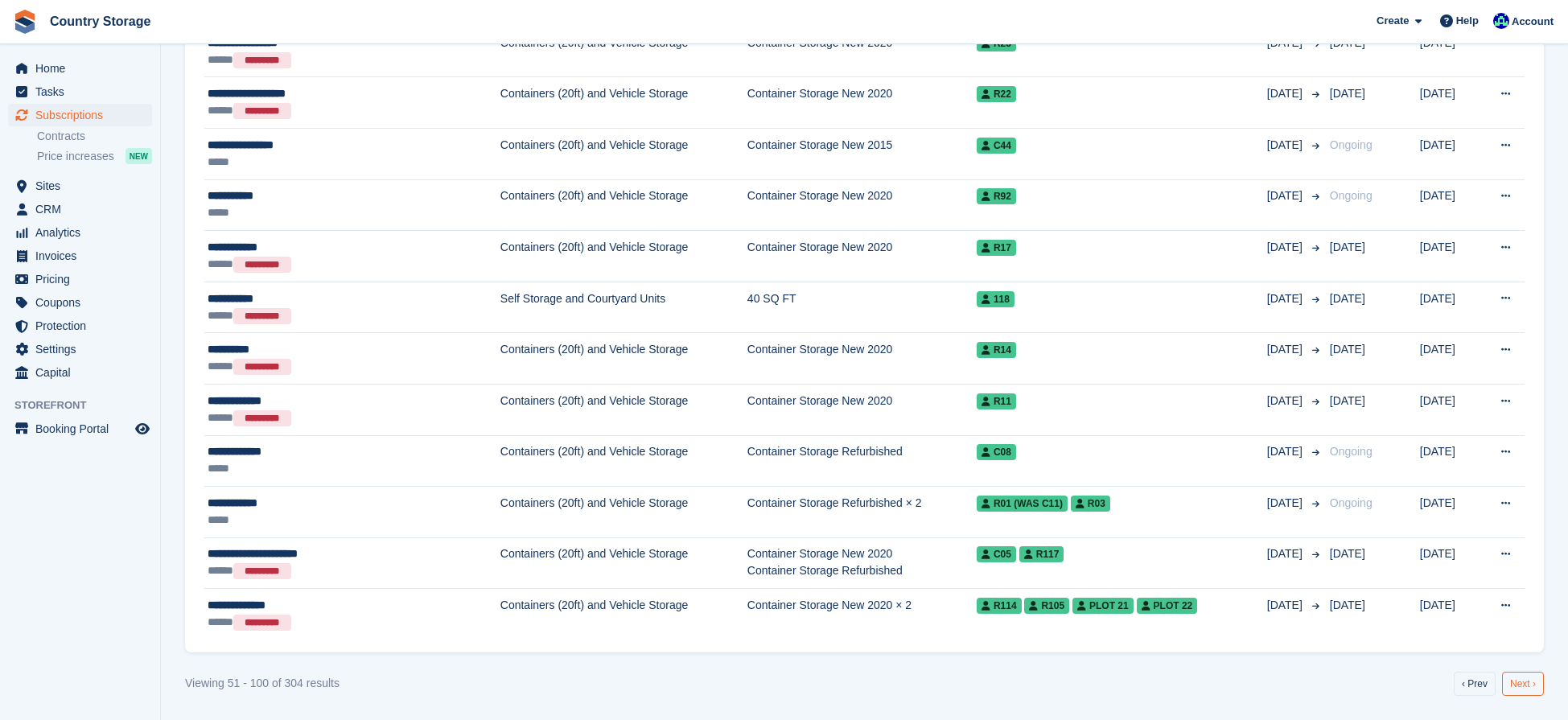
click at [1518, 686] on link "Next ›" at bounding box center [1523, 684] width 42 height 24
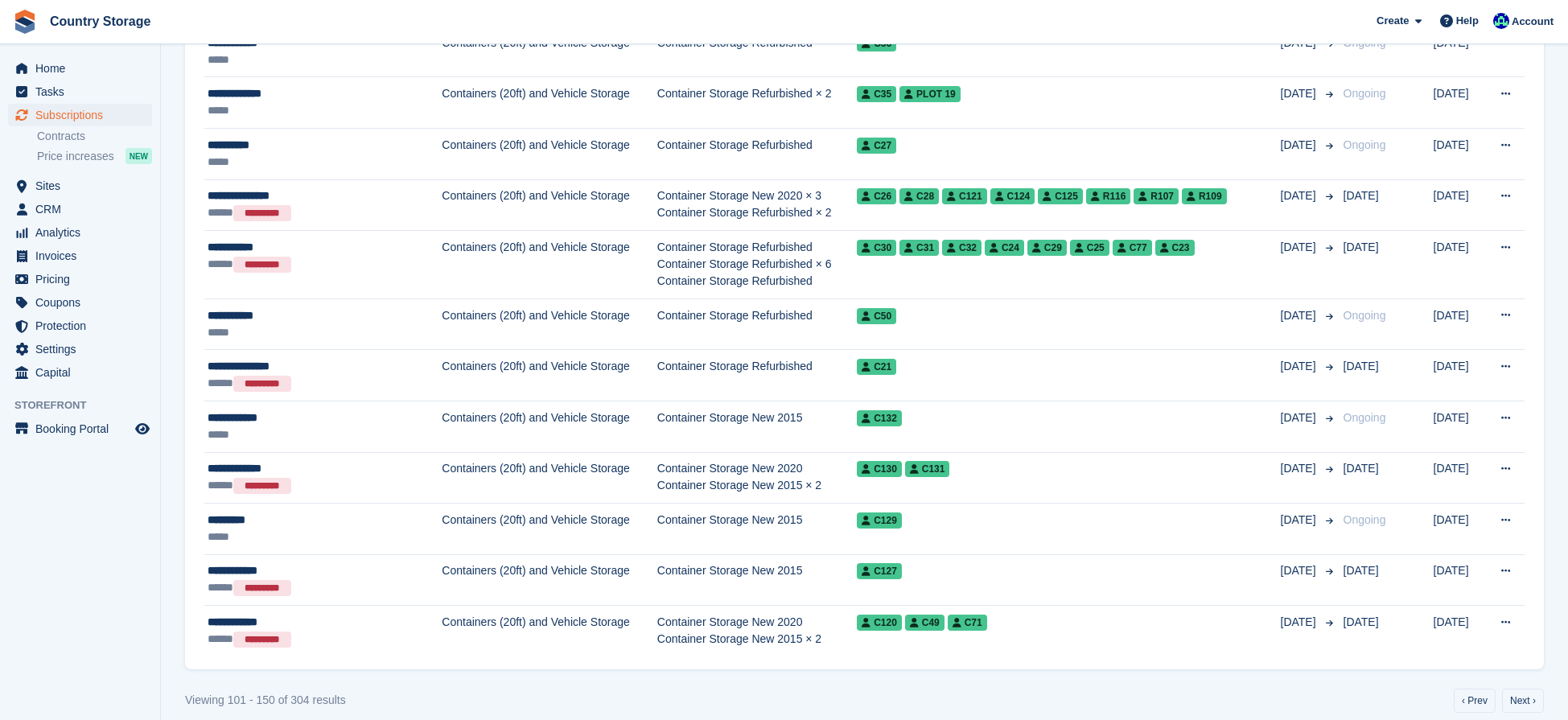
click at [1518, 699] on link "Next ›" at bounding box center [1523, 701] width 42 height 24
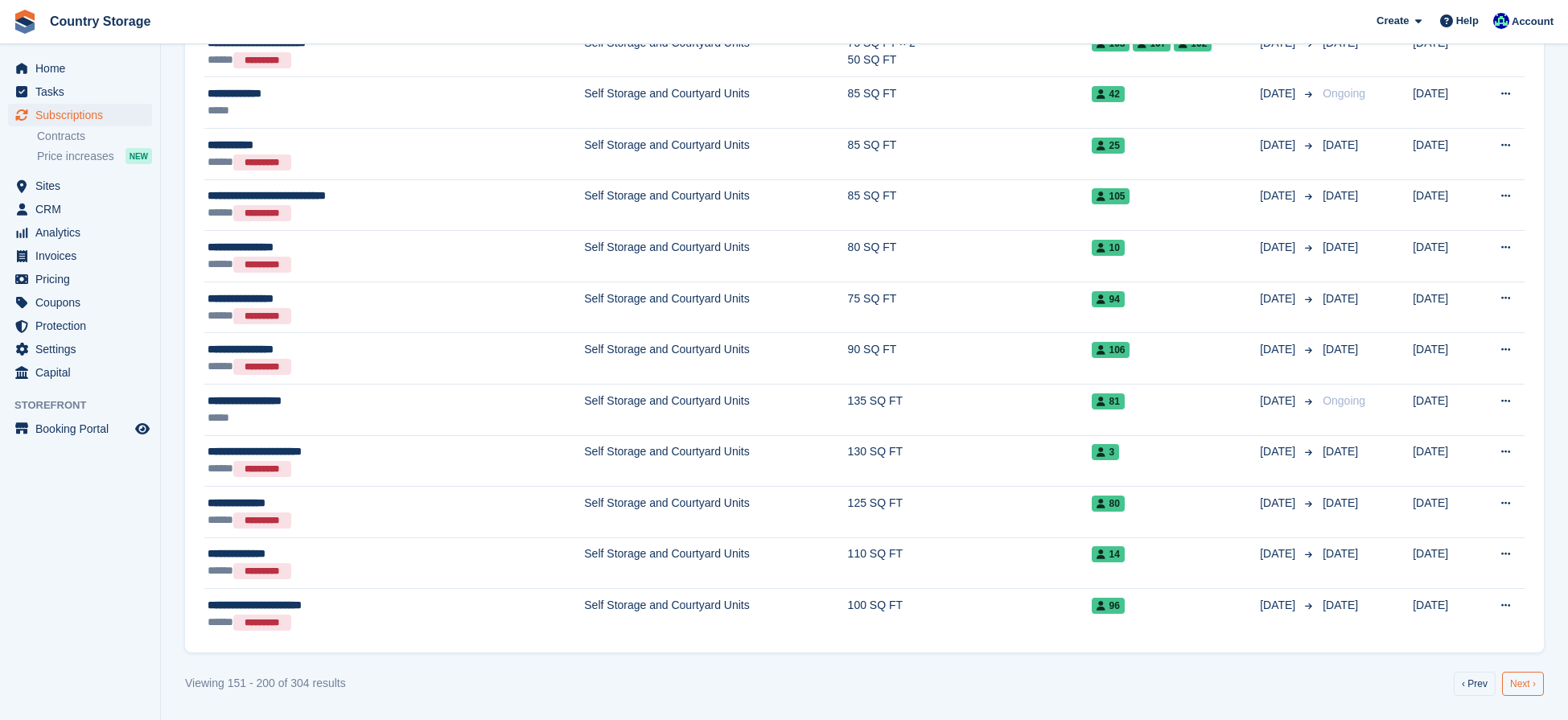
click at [1515, 682] on link "Next ›" at bounding box center [1523, 684] width 42 height 24
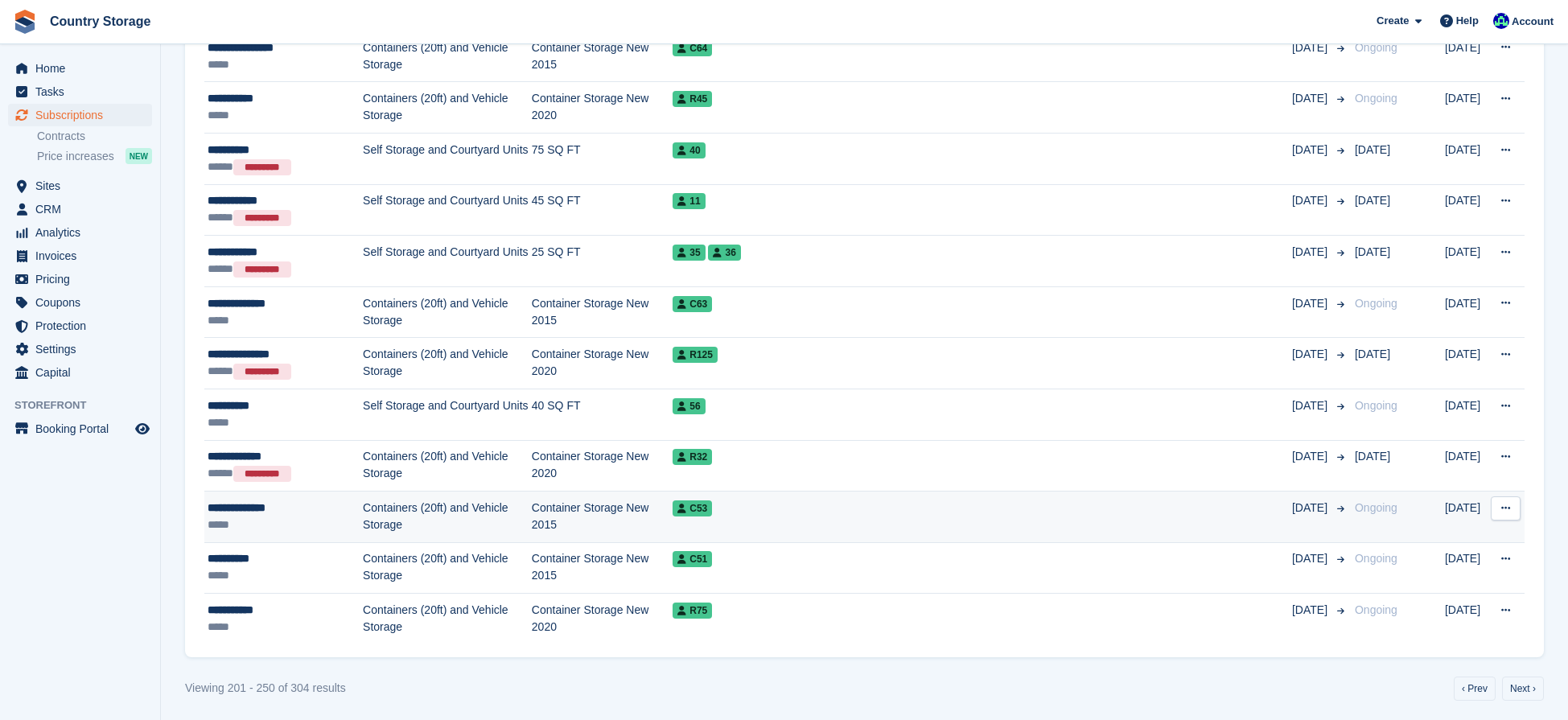
scroll to position [2431, 0]
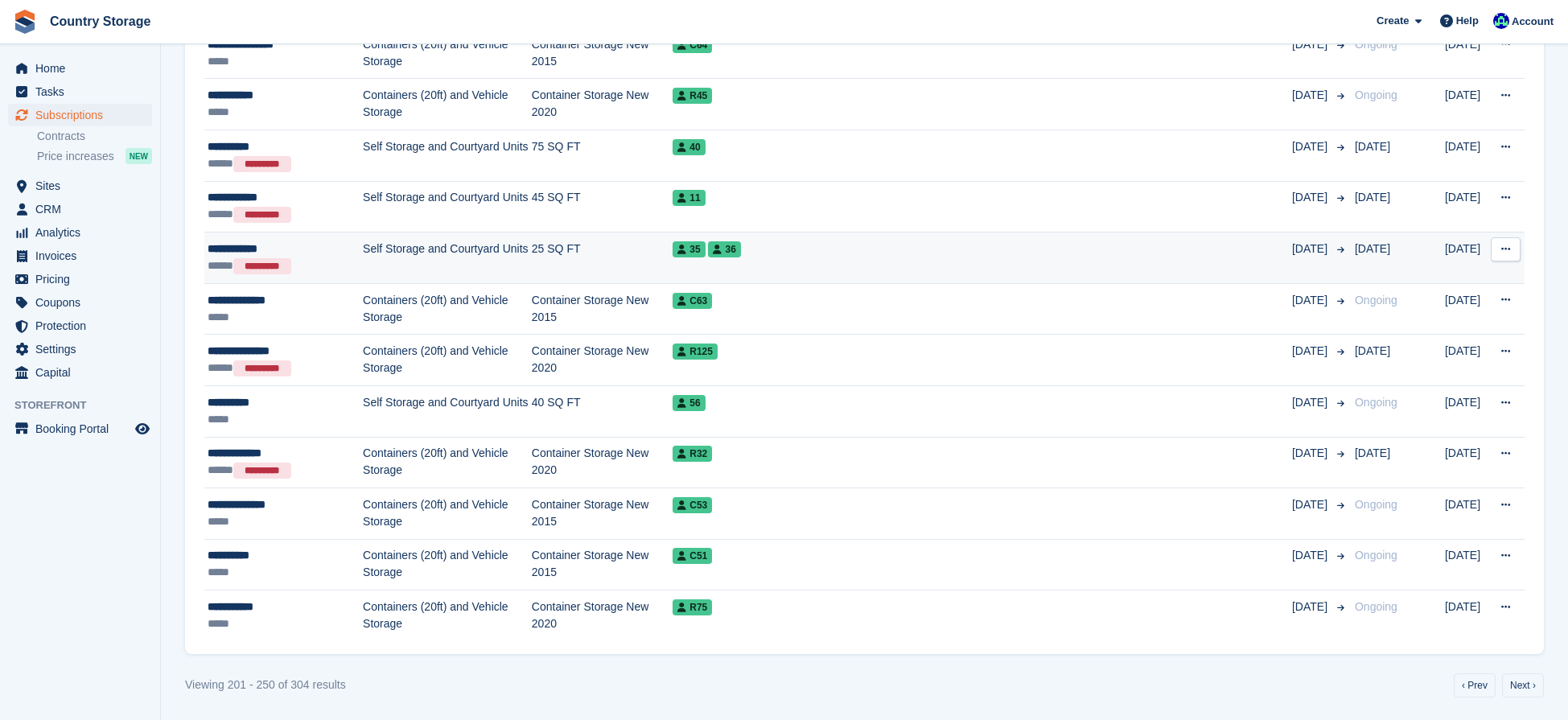
click at [253, 247] on div "**********" at bounding box center [285, 249] width 156 height 17
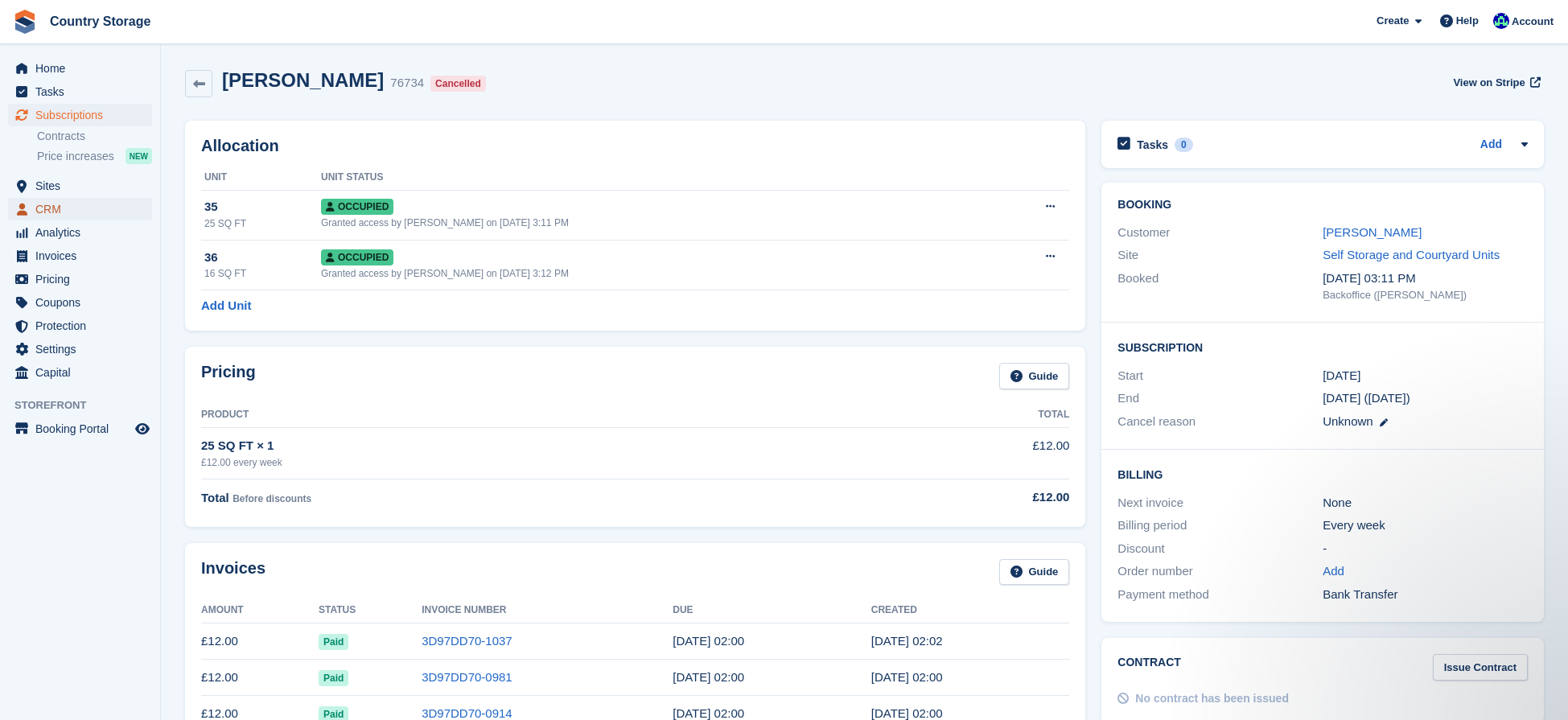
click at [47, 207] on span "CRM" at bounding box center [83, 209] width 97 height 22
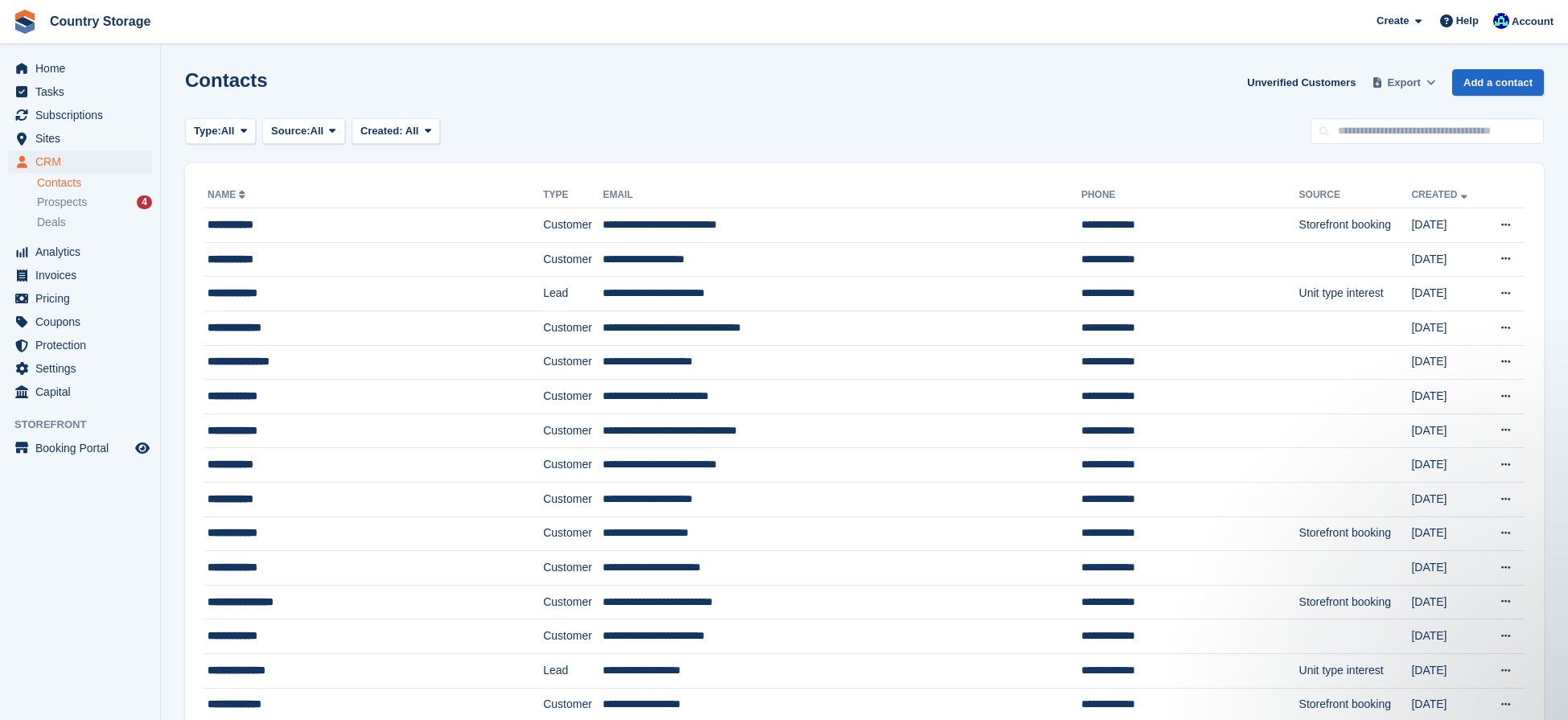
click at [1410, 87] on span "Export" at bounding box center [1404, 82] width 33 height 16
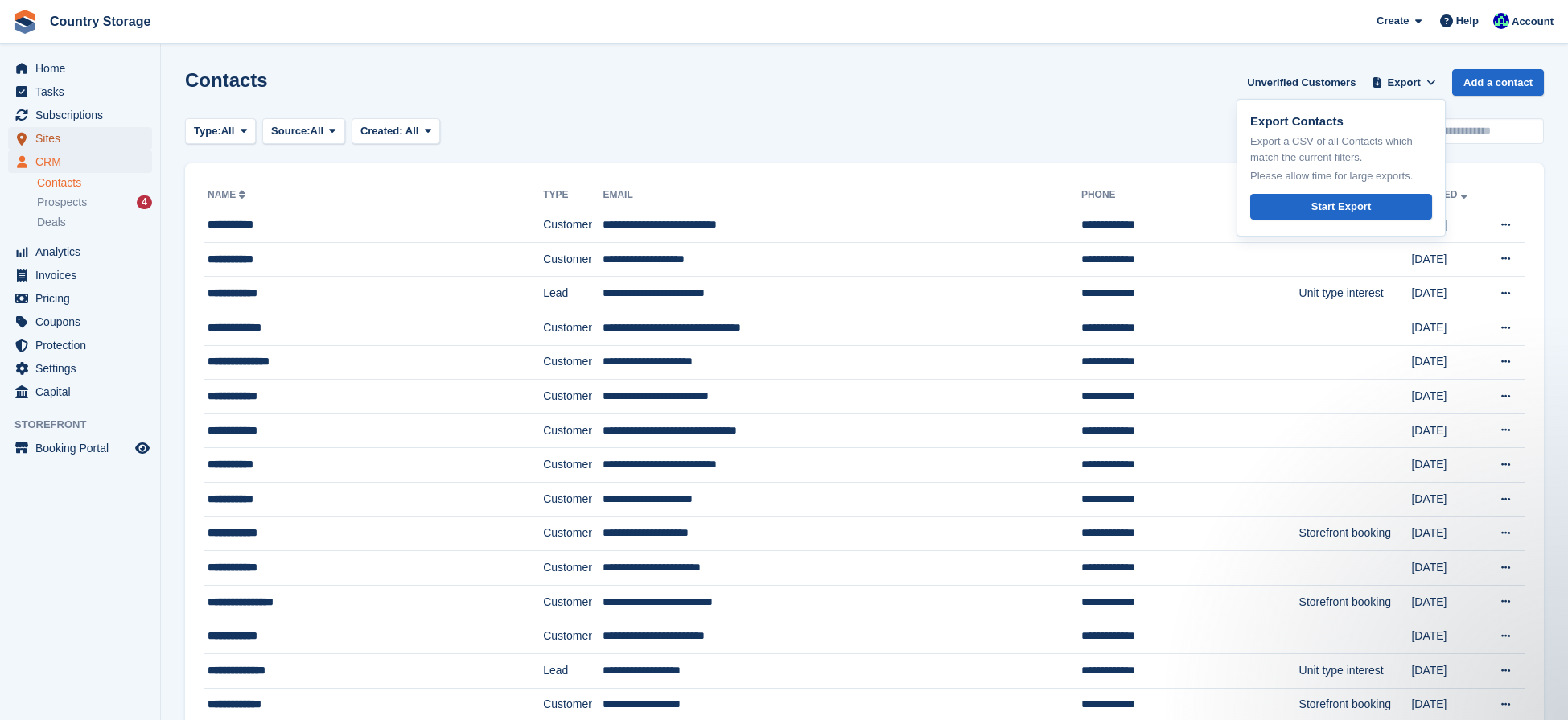
click at [50, 136] on span "Sites" at bounding box center [83, 139] width 97 height 22
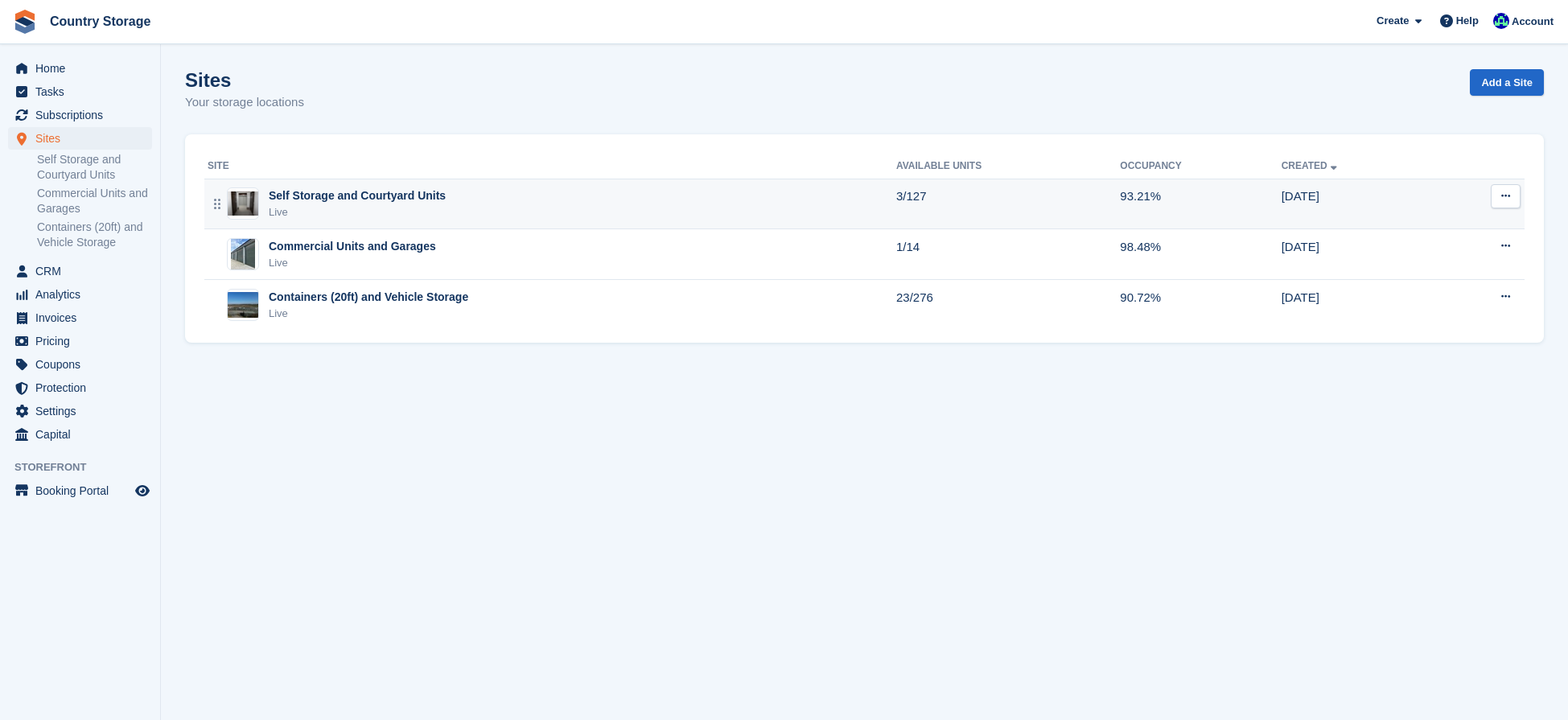
click at [324, 203] on div "Self Storage and Courtyard Units" at bounding box center [357, 196] width 177 height 17
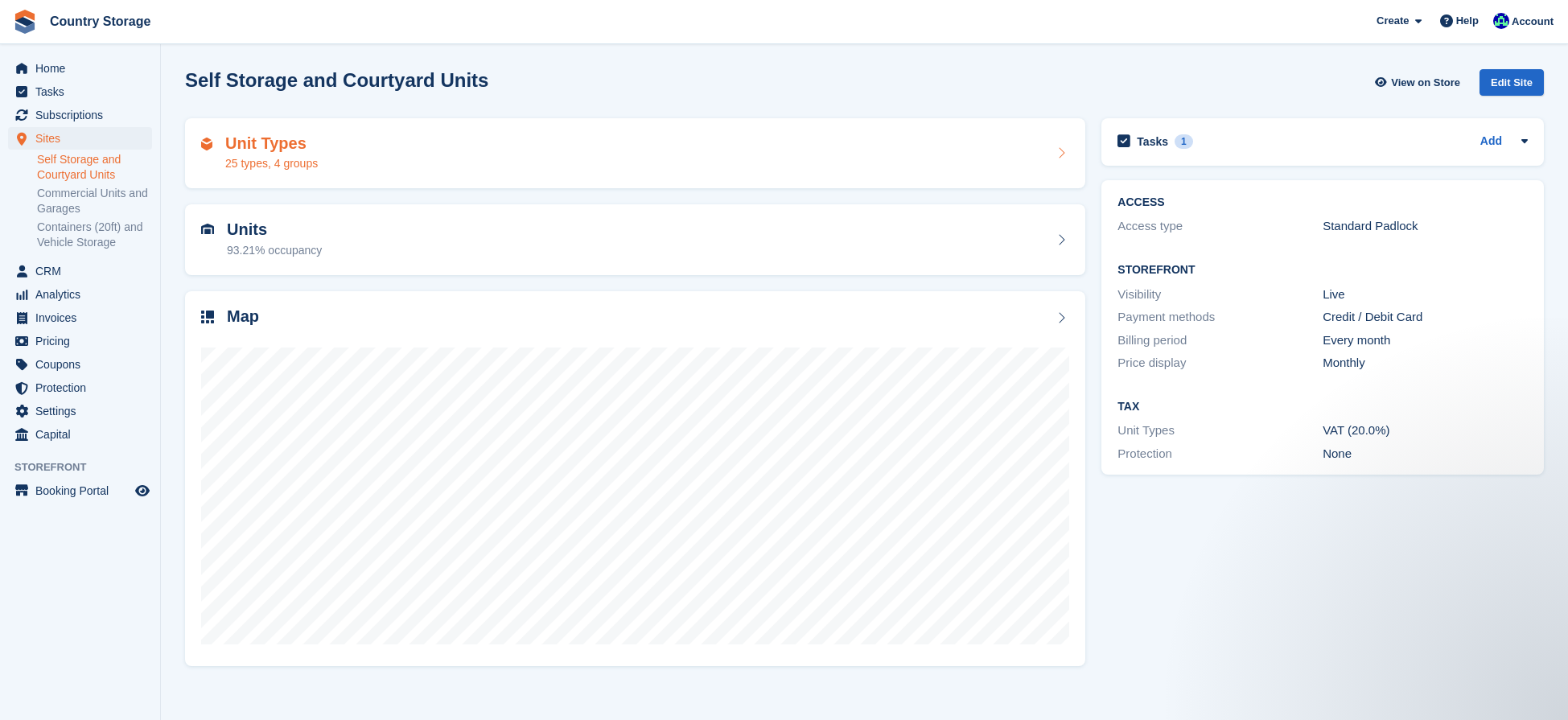
click at [213, 161] on div "Unit Types 25 types, 4 groups" at bounding box center [260, 153] width 116 height 38
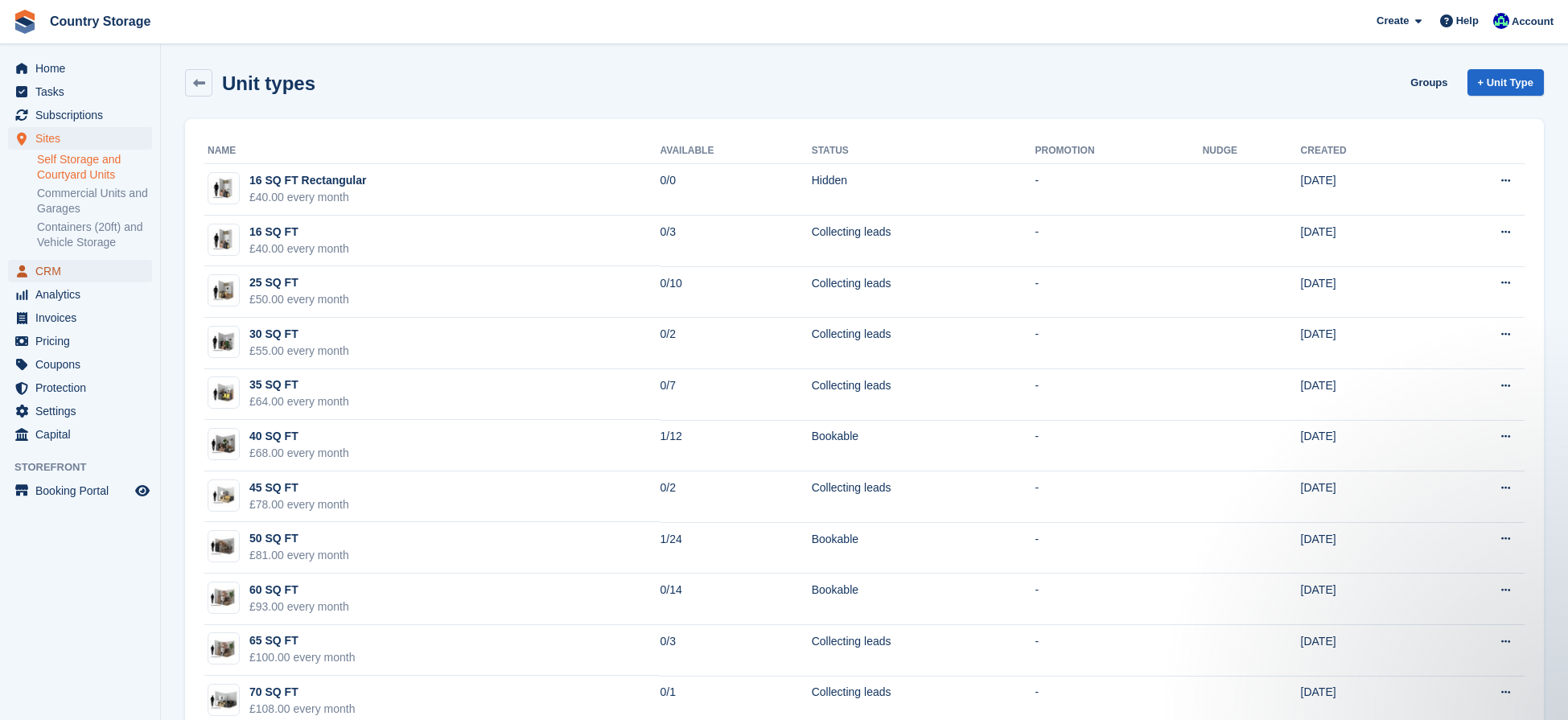
click at [51, 269] on span "CRM" at bounding box center [83, 271] width 97 height 22
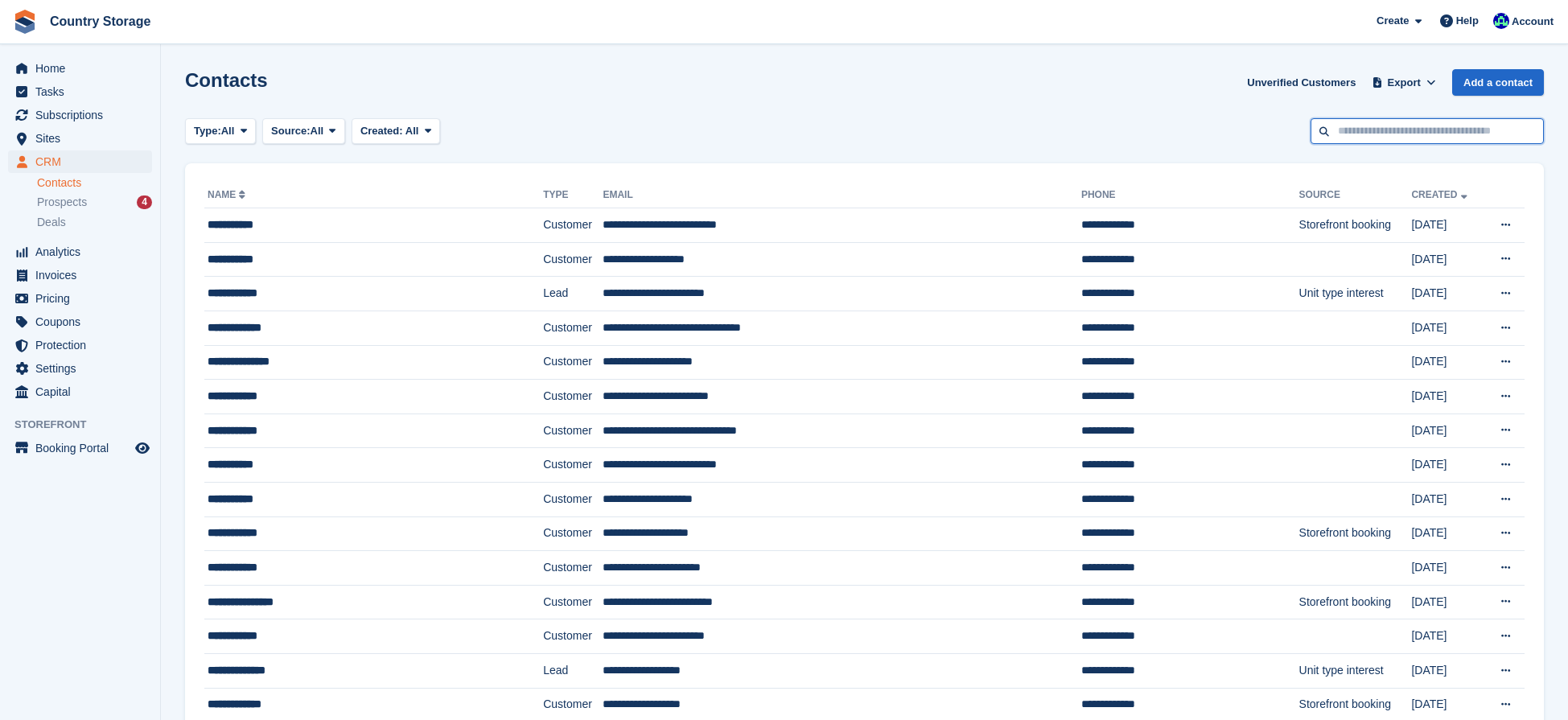
click at [1366, 132] on input "text" at bounding box center [1426, 131] width 233 height 26
type input "**********"
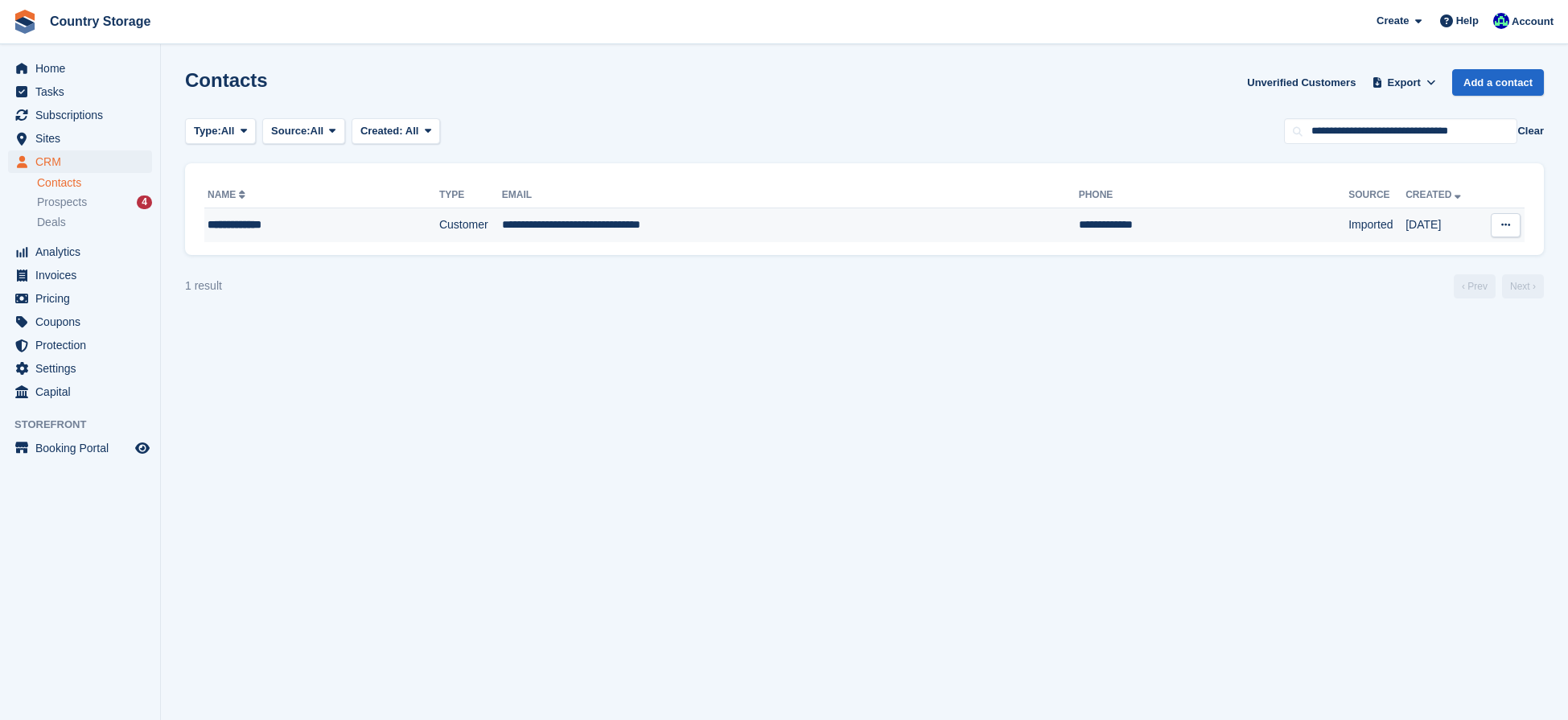
click at [556, 224] on td "**********" at bounding box center [790, 225] width 576 height 34
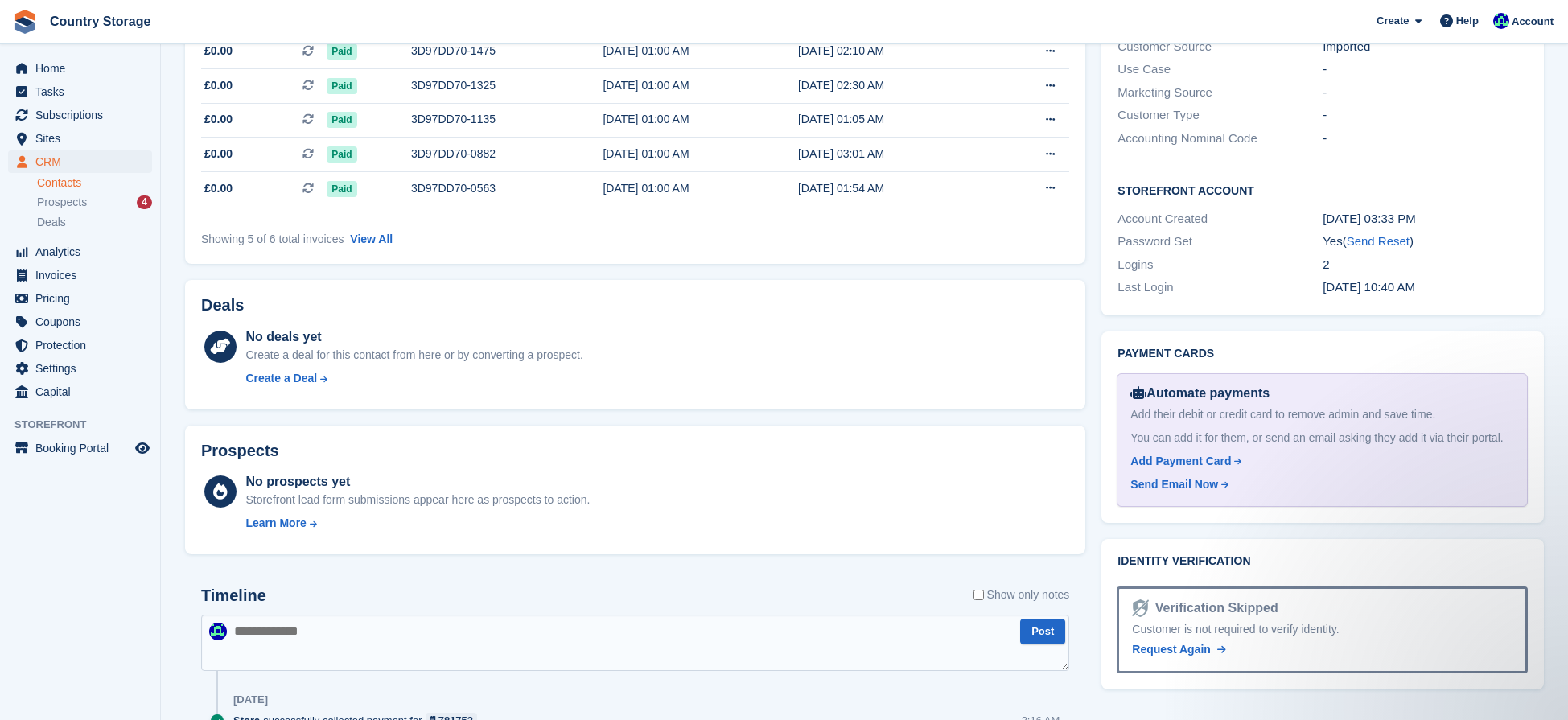
scroll to position [465, 0]
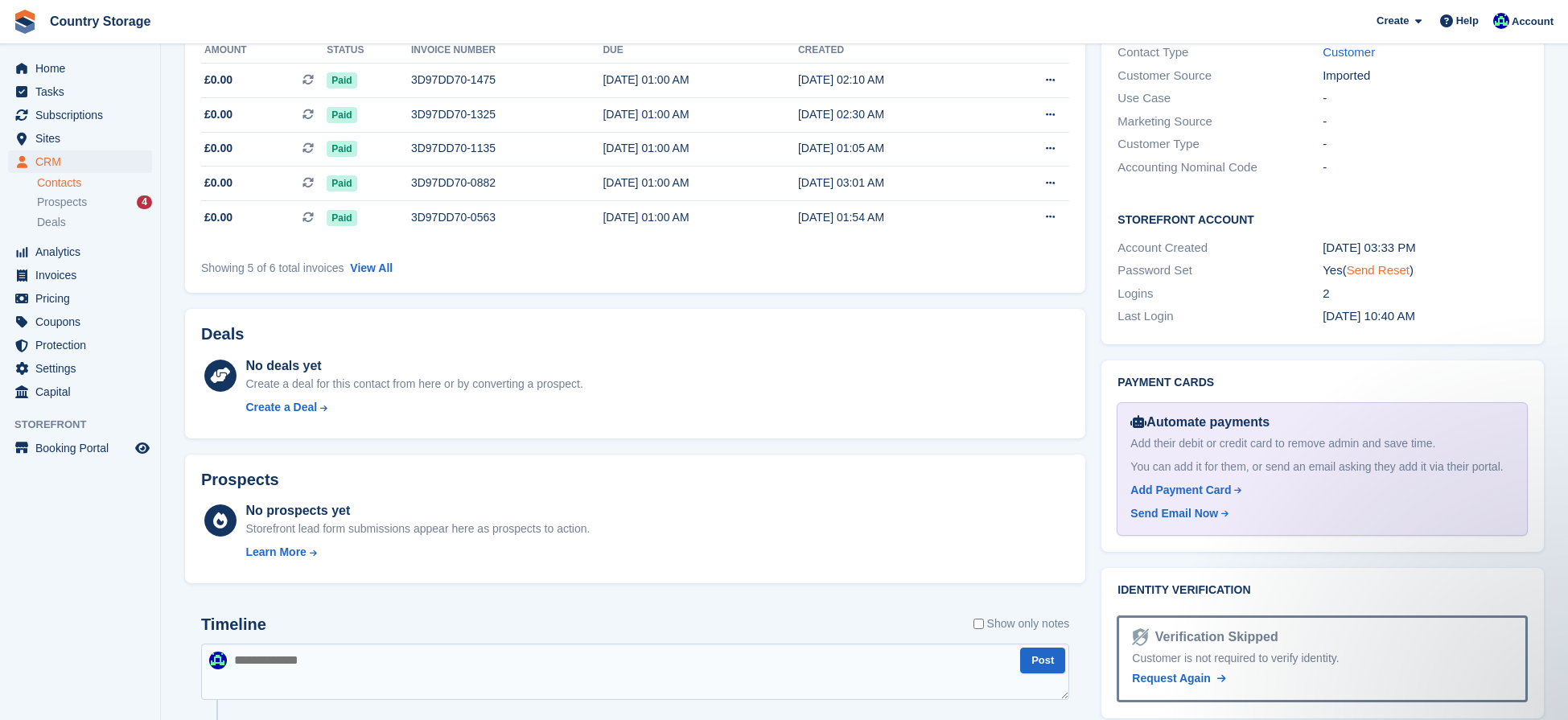
click at [1371, 263] on link "Send Reset" at bounding box center [1378, 270] width 63 height 14
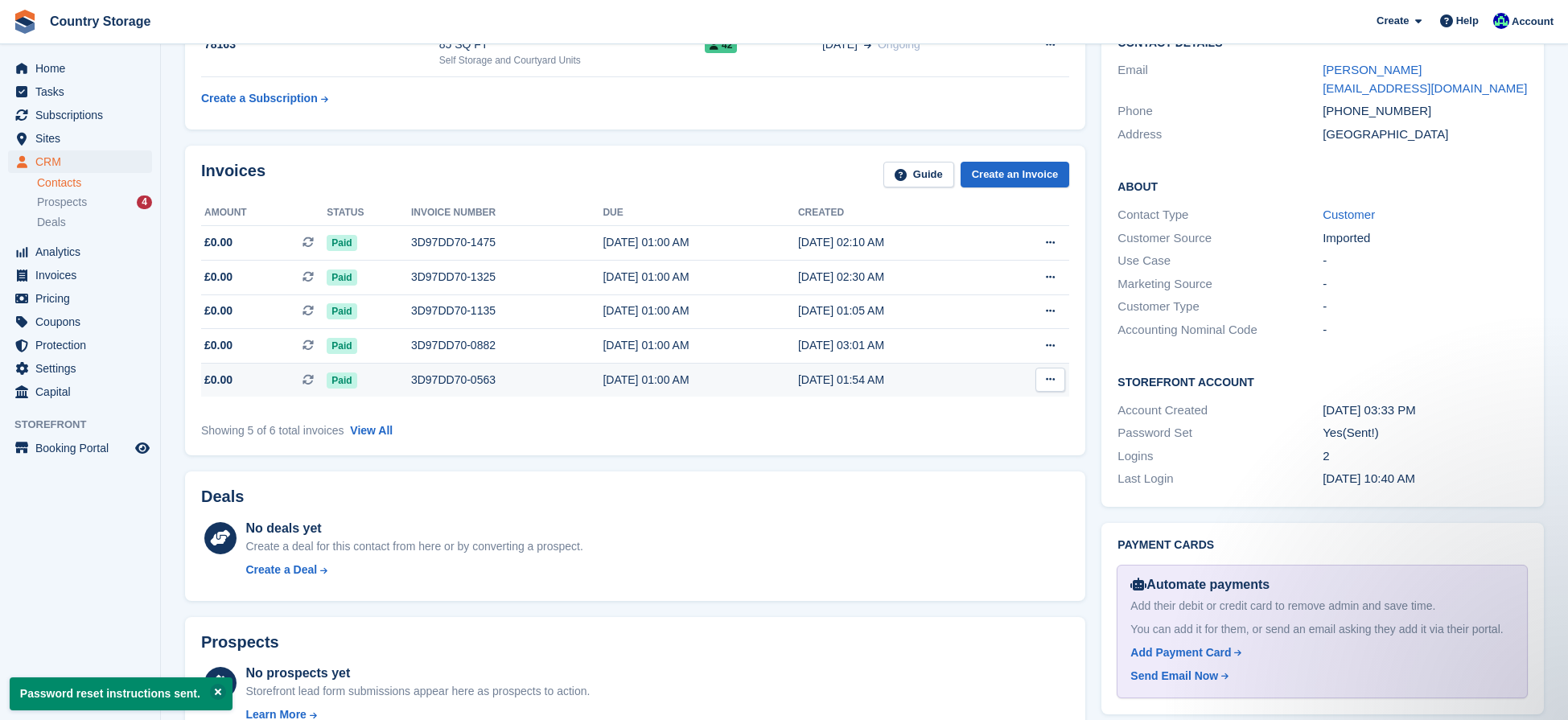
scroll to position [8, 0]
